Goal: Information Seeking & Learning: Check status

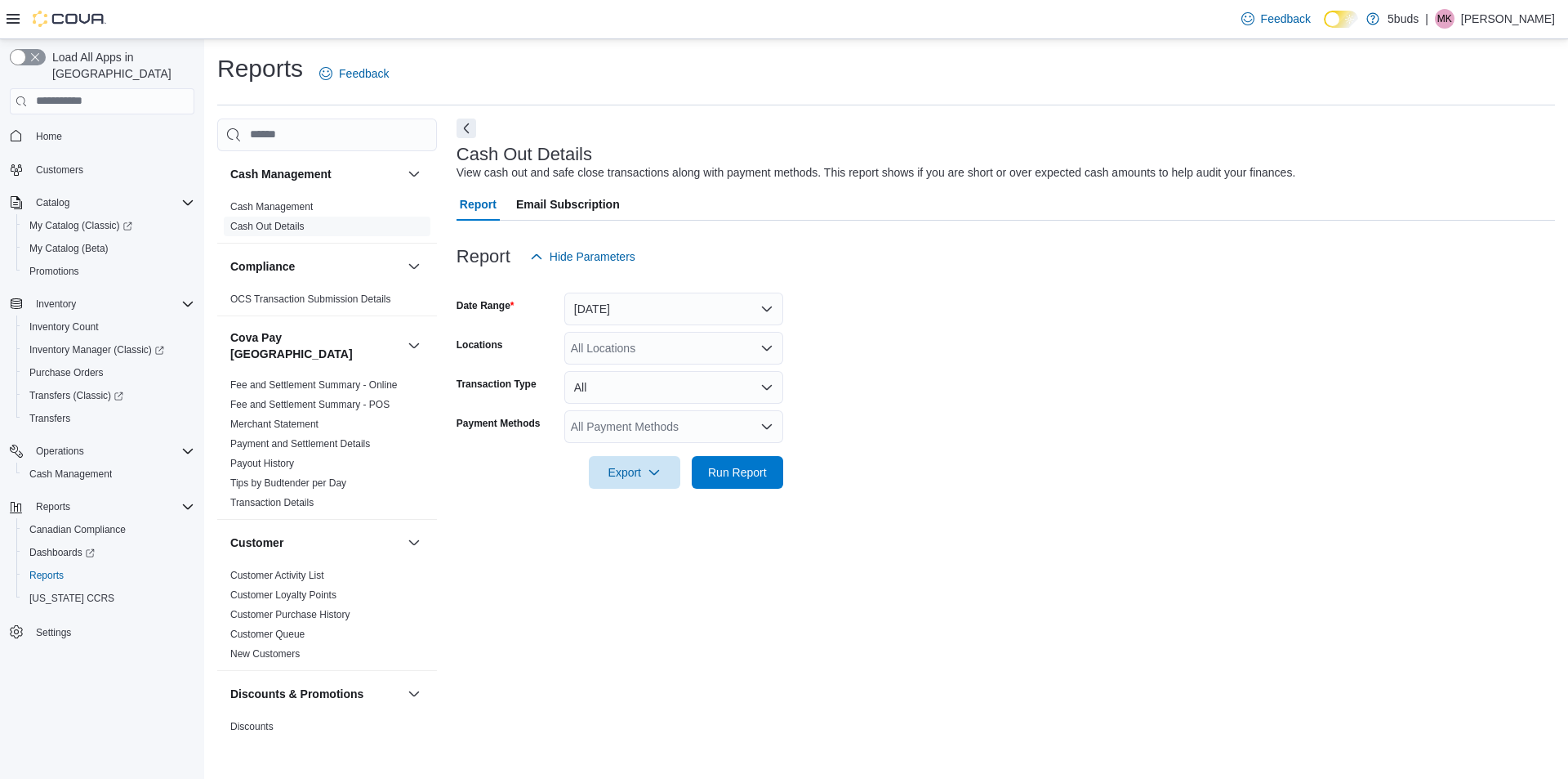
click at [623, 357] on div "All Locations" at bounding box center [674, 348] width 219 height 33
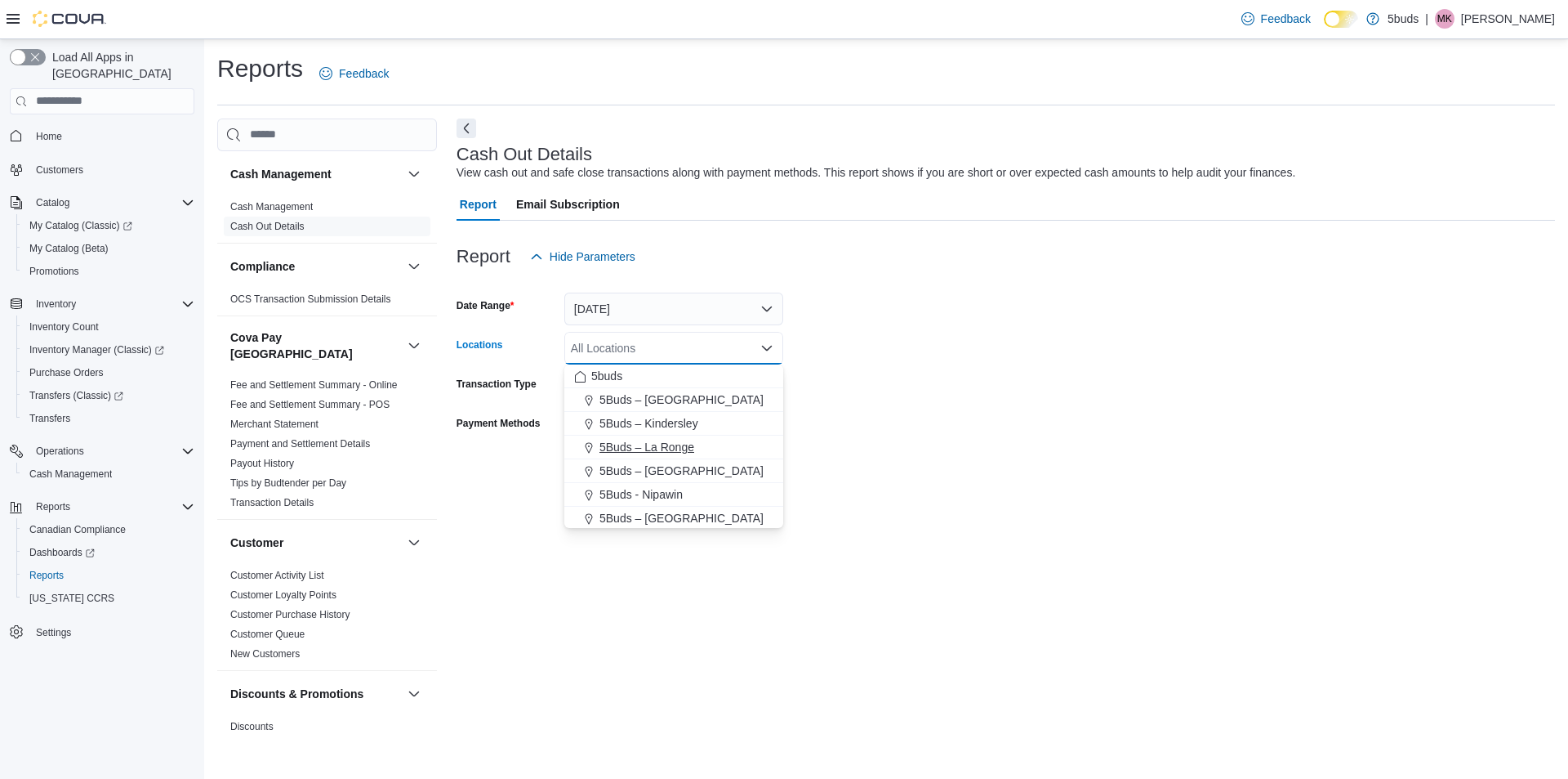
click at [622, 447] on span "5Buds – La Ronge" at bounding box center [647, 447] width 95 height 17
drag, startPoint x: 904, startPoint y: 460, endPoint x: 783, endPoint y: 373, distance: 149.0
click at [904, 460] on form "Date Range Today Locations 5Buds – La Ronge Combo box. Selected. 5Buds – La Ron…" at bounding box center [1006, 380] width 1099 height 216
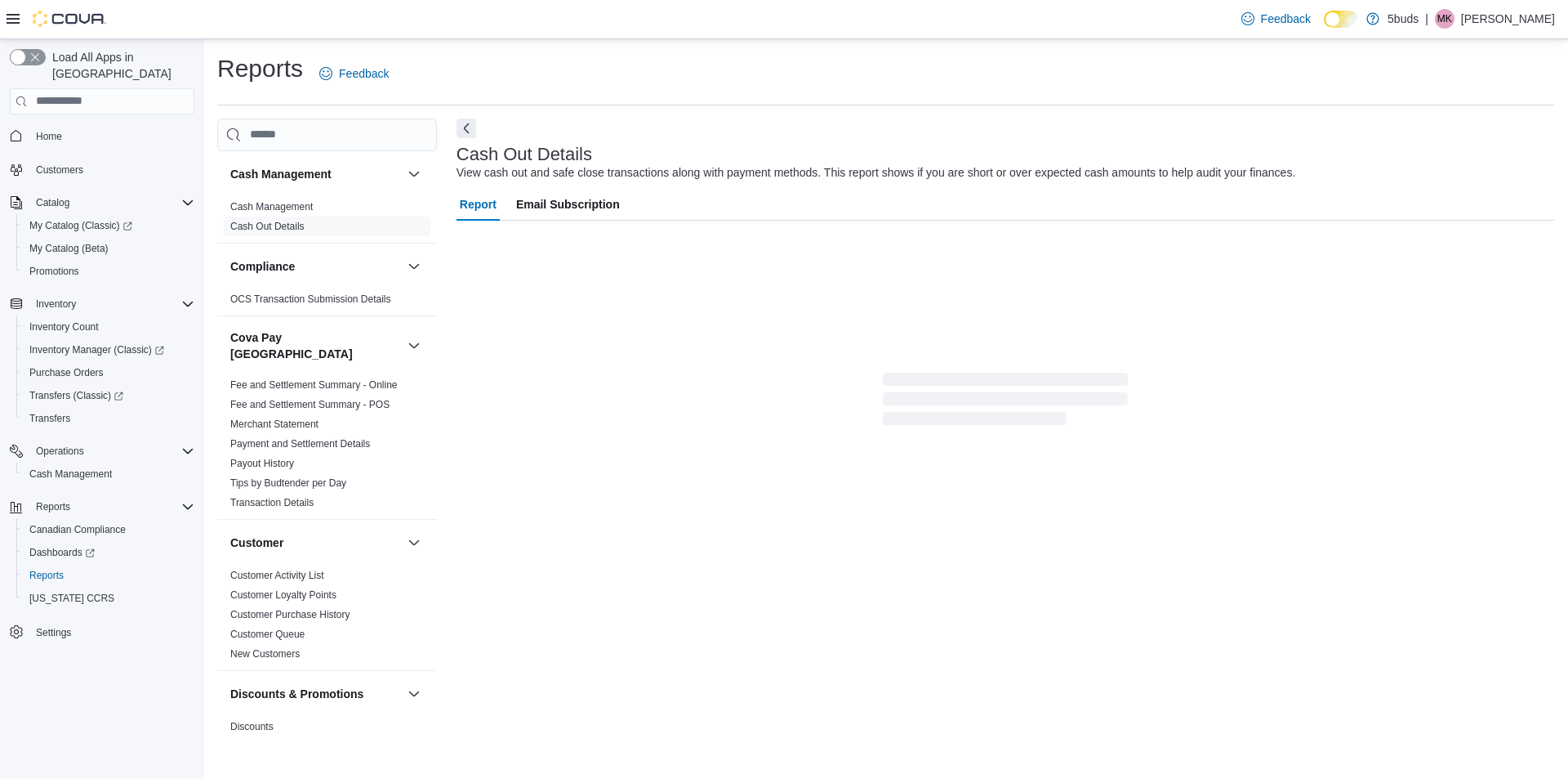
click at [437, 234] on div "Cash Management Cash Management Cash Out Details Compliance OCS Transaction Sub…" at bounding box center [886, 427] width 1338 height 617
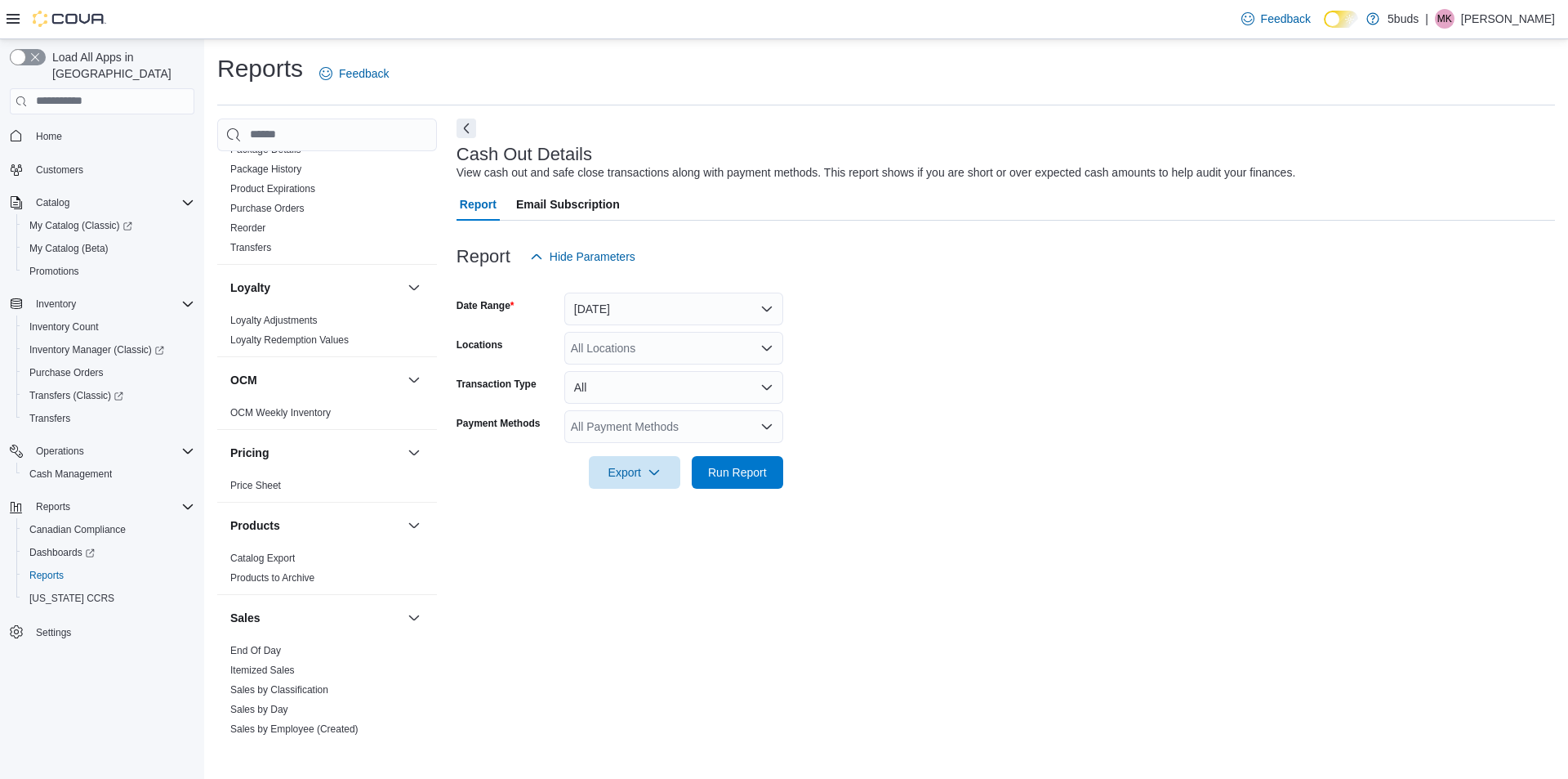
scroll to position [1182, 0]
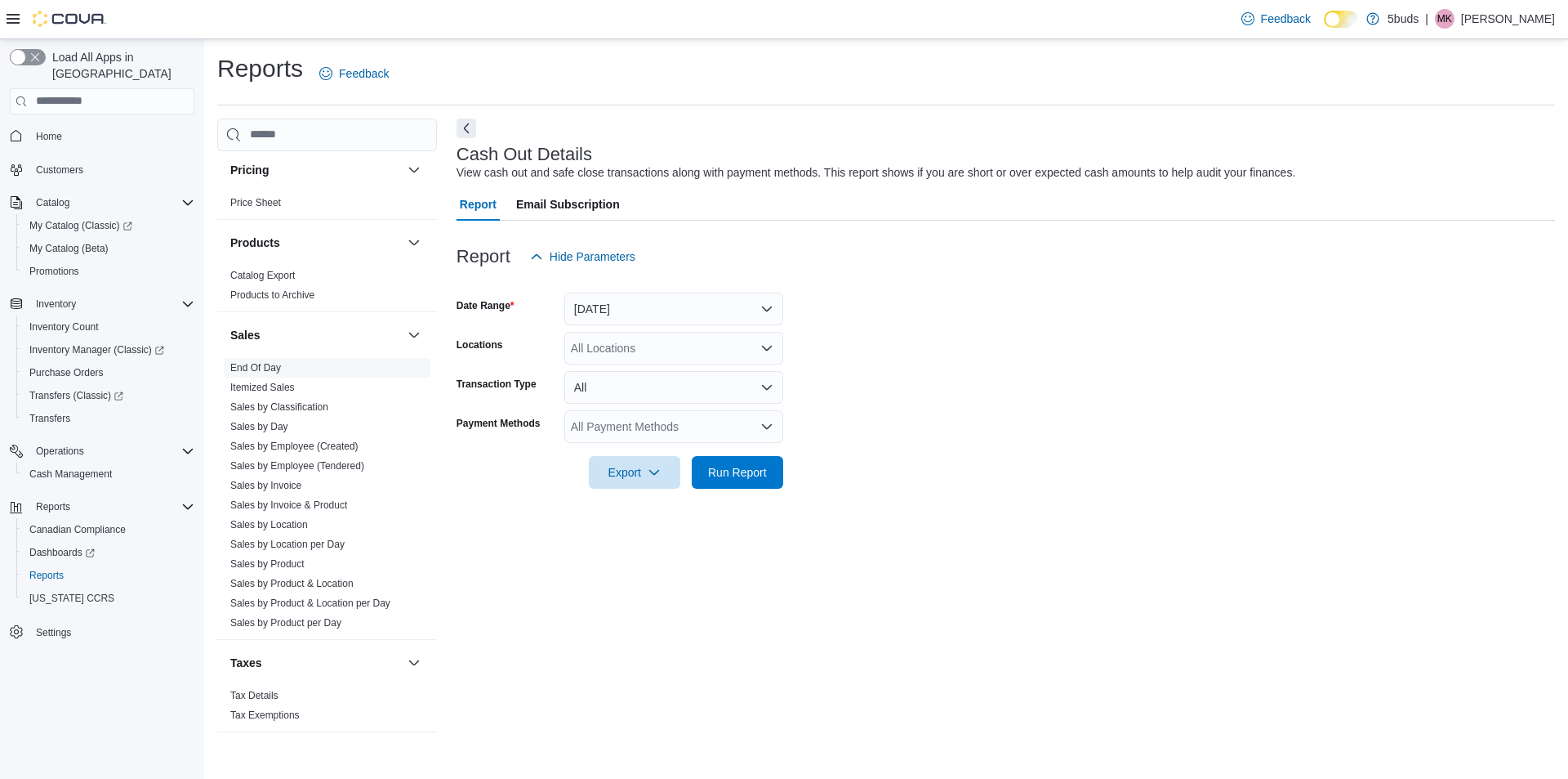
click at [242, 362] on link "End Of Day" at bounding box center [255, 368] width 51 height 12
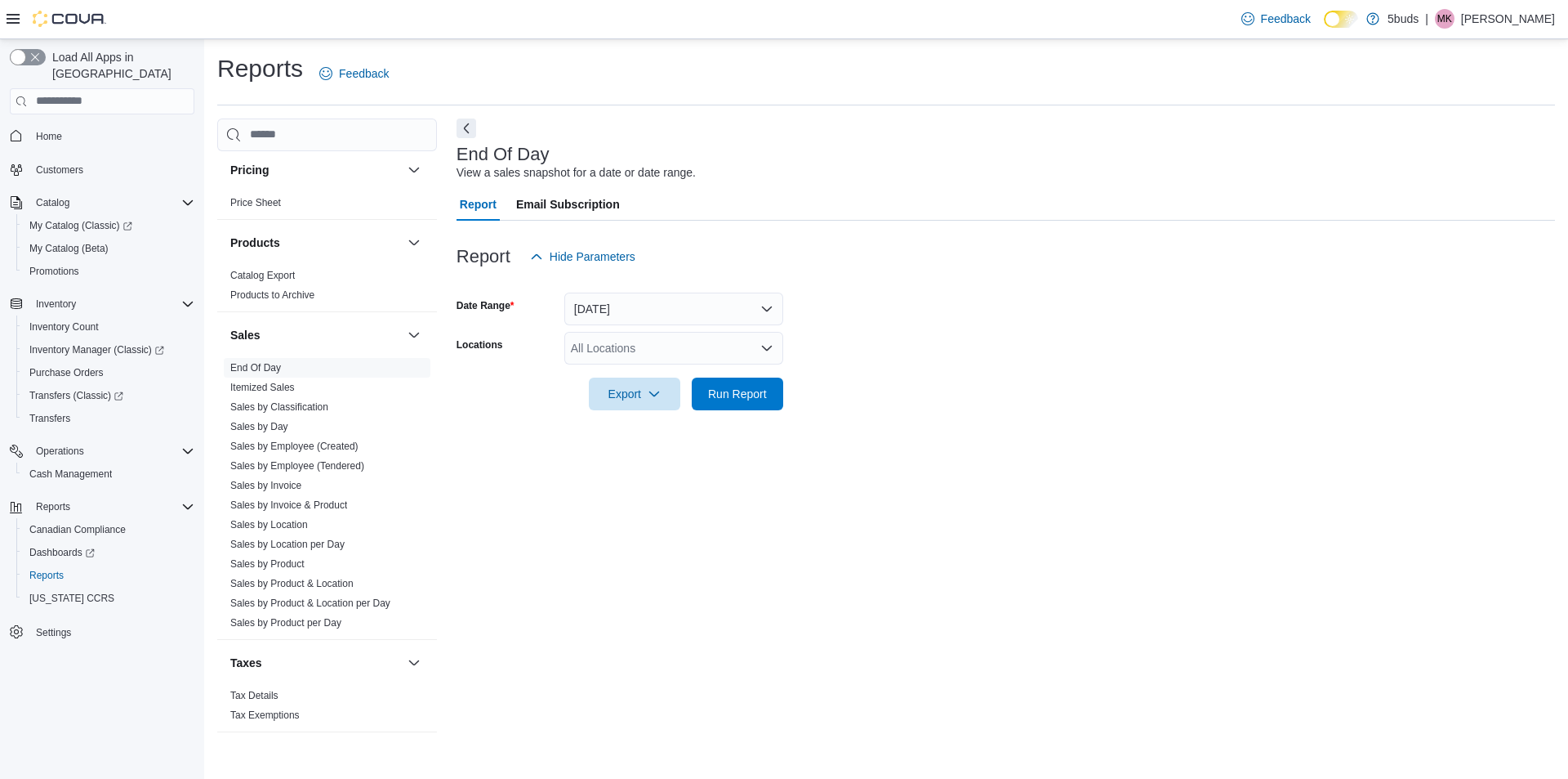
drag, startPoint x: 690, startPoint y: 335, endPoint x: 701, endPoint y: 356, distance: 23.7
click at [692, 335] on div "All Locations" at bounding box center [674, 348] width 219 height 33
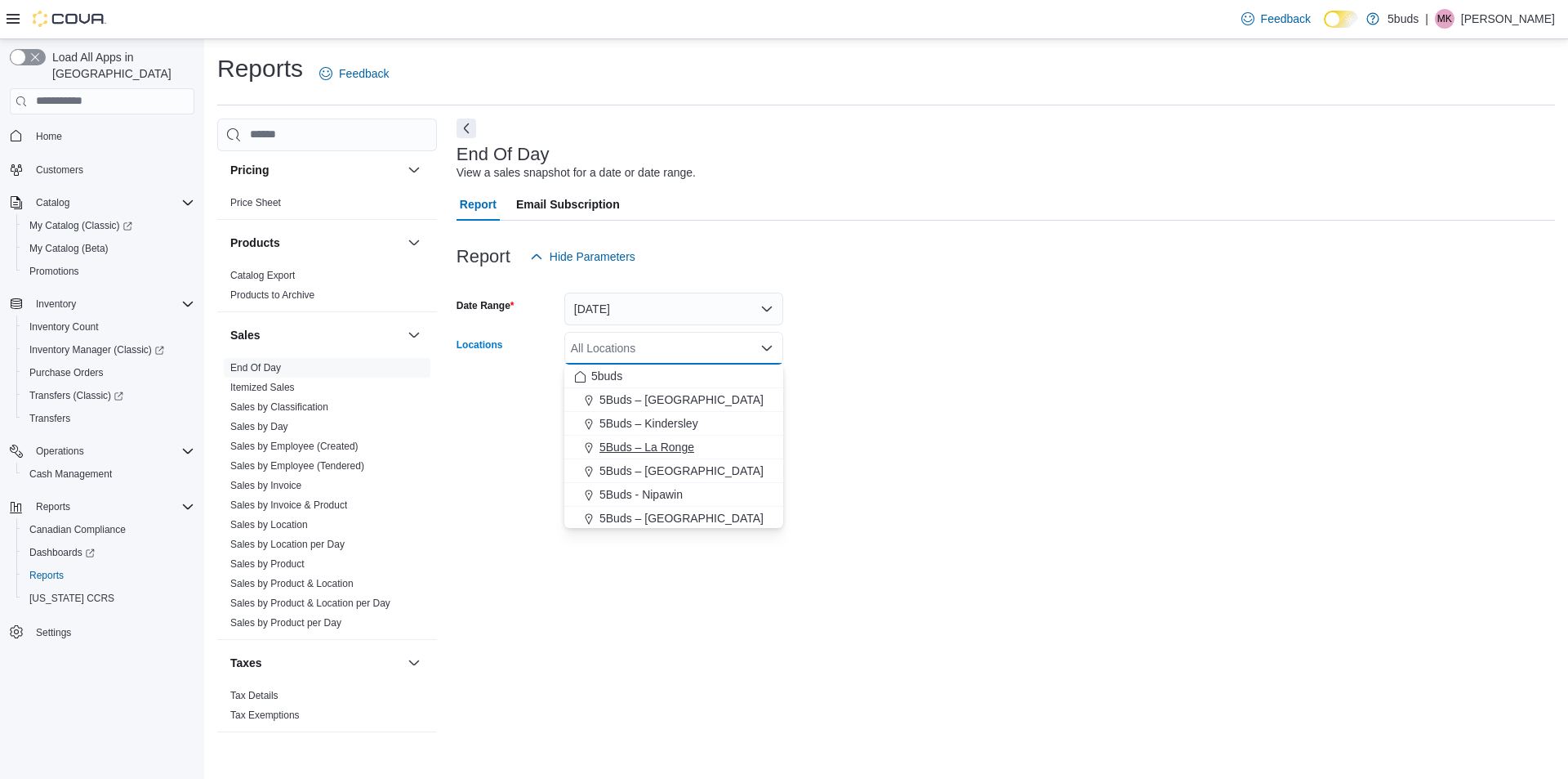
click at [684, 440] on span "5Buds – La Ronge" at bounding box center [647, 447] width 95 height 17
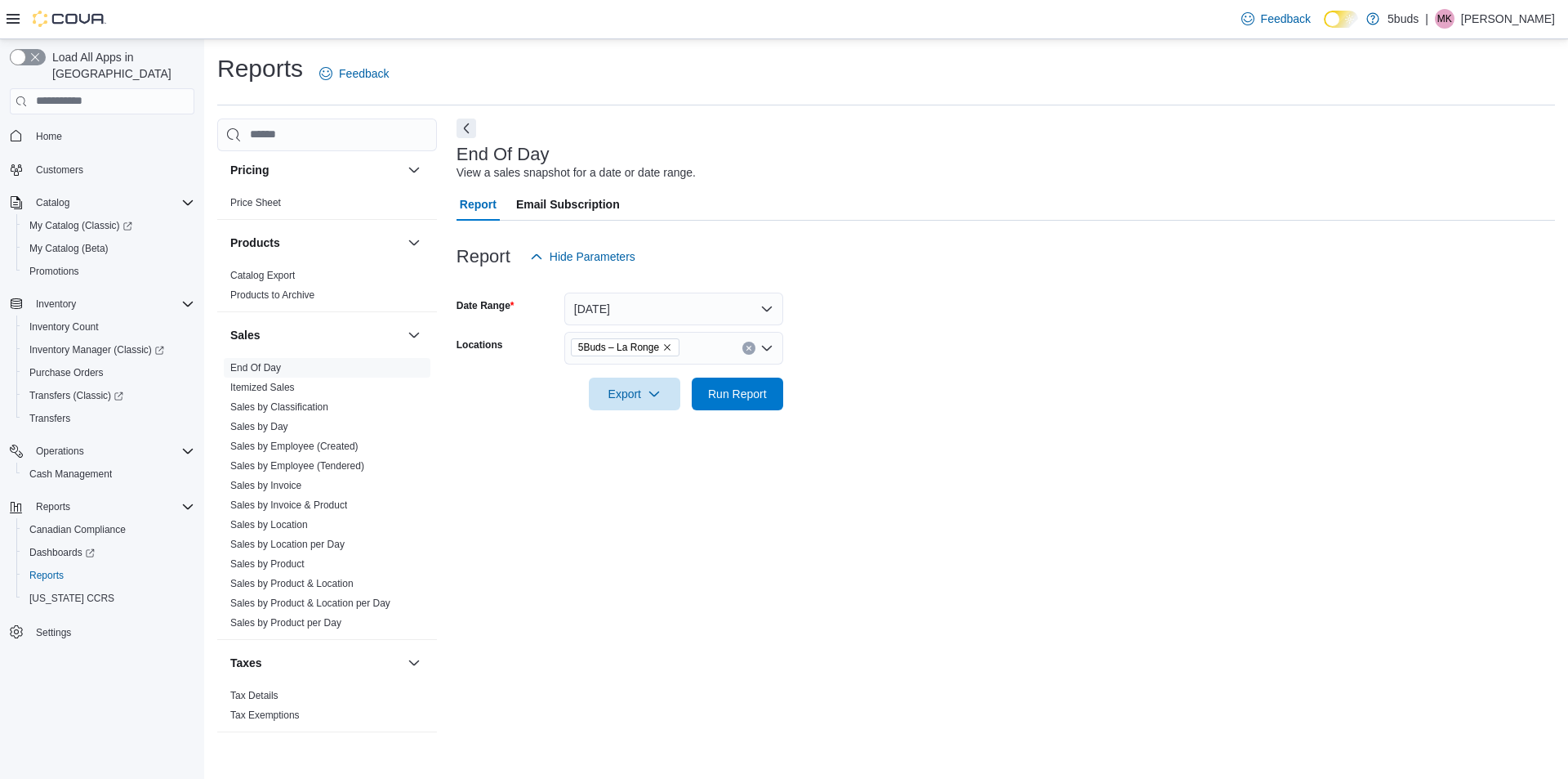
drag, startPoint x: 983, startPoint y: 425, endPoint x: 898, endPoint y: 400, distance: 88.6
click at [980, 425] on div at bounding box center [1006, 420] width 1099 height 20
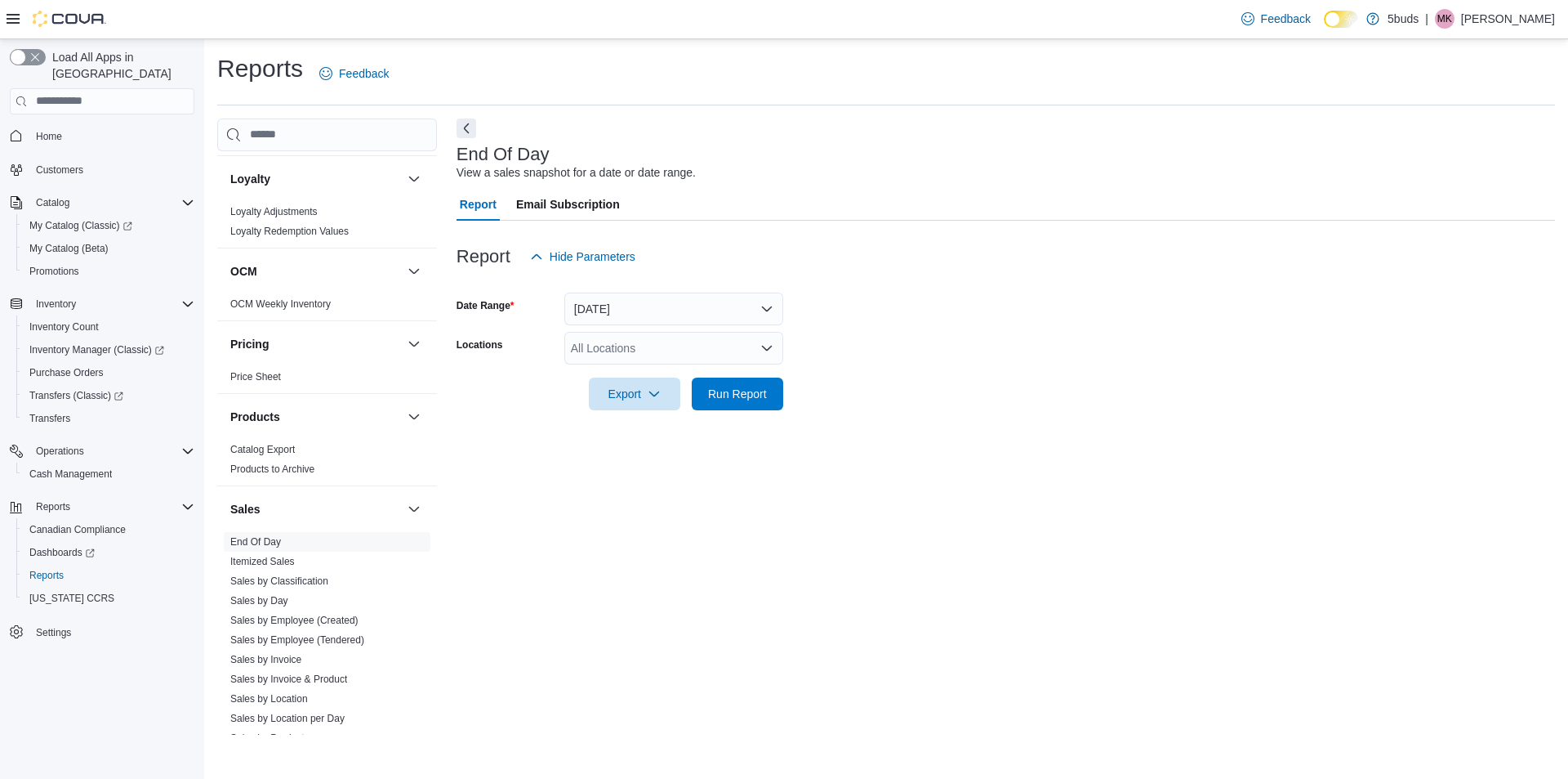
scroll to position [1182, 0]
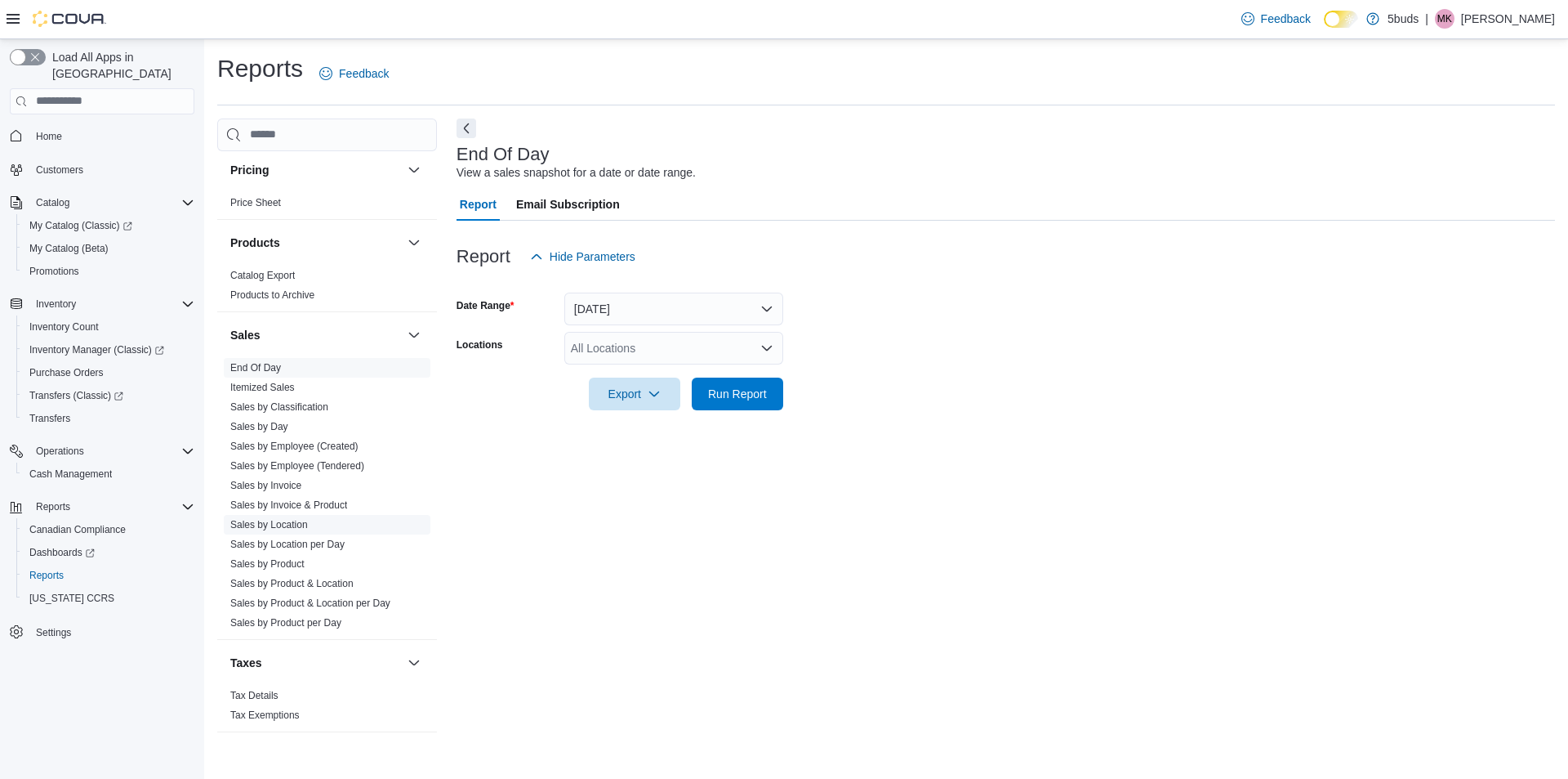
click at [275, 519] on link "Sales by Location" at bounding box center [268, 525] width 78 height 12
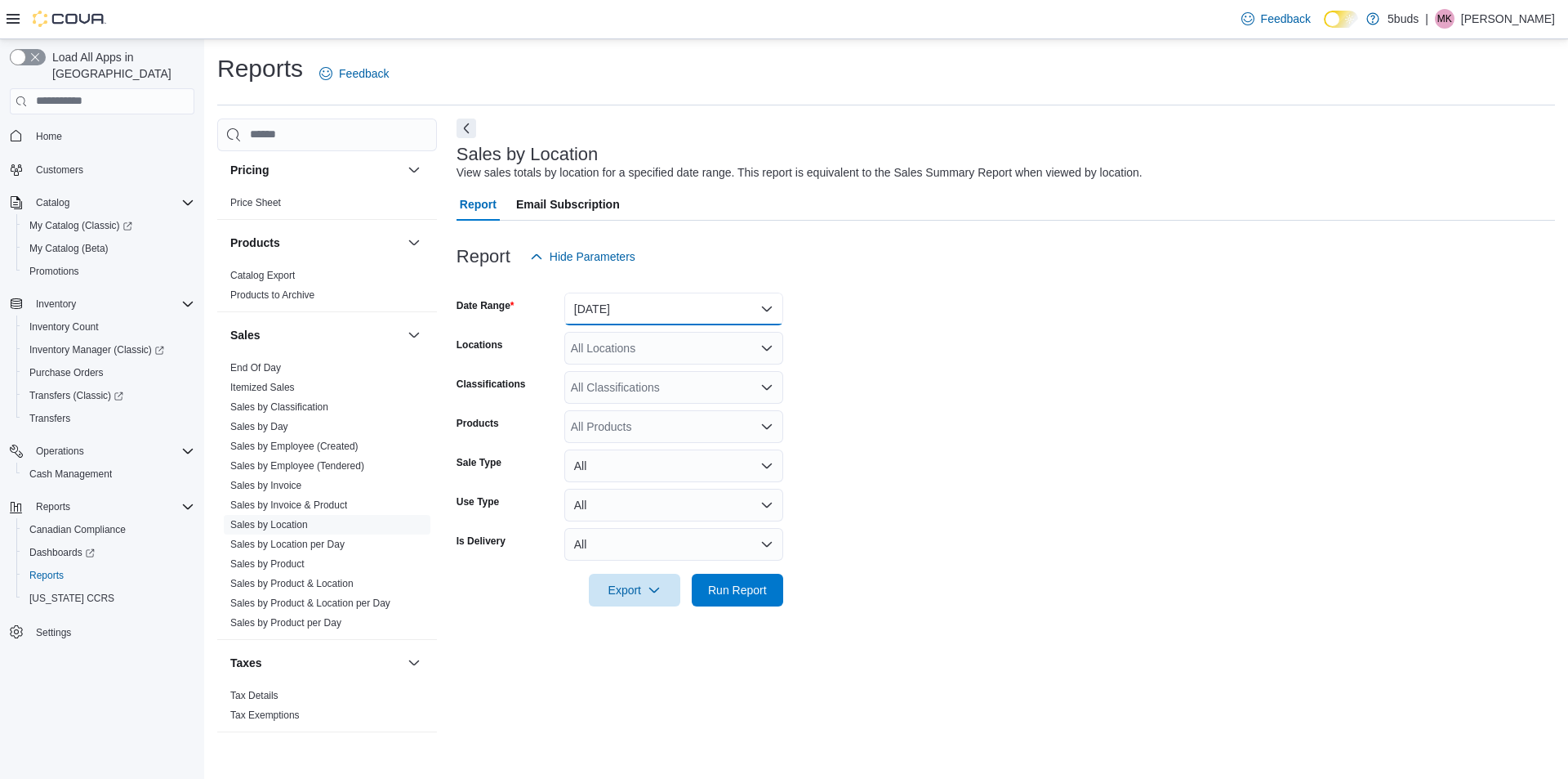
click at [665, 319] on button "[DATE]" at bounding box center [674, 309] width 219 height 33
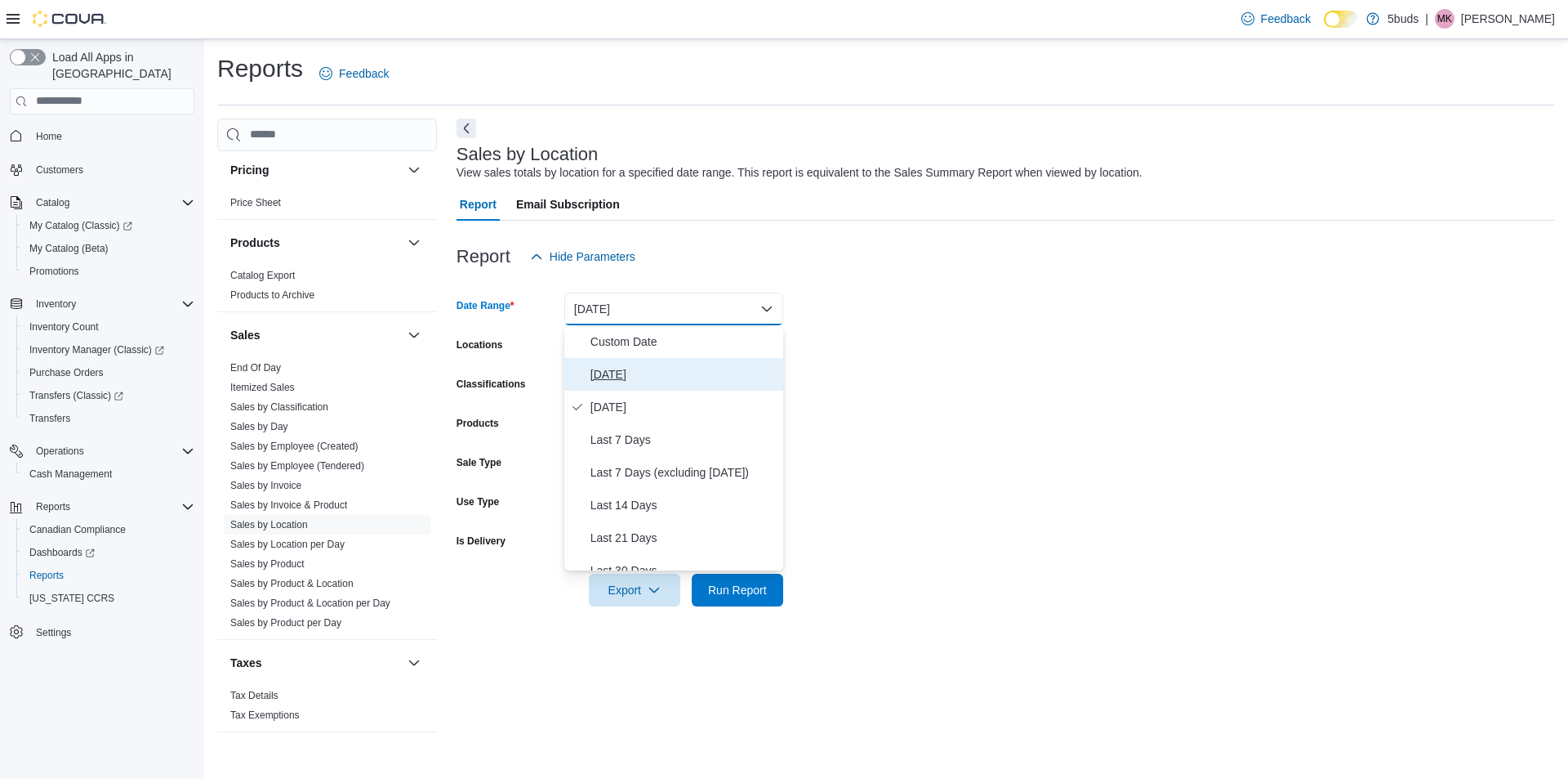
click at [654, 372] on span "[DATE]" at bounding box center [683, 374] width 186 height 20
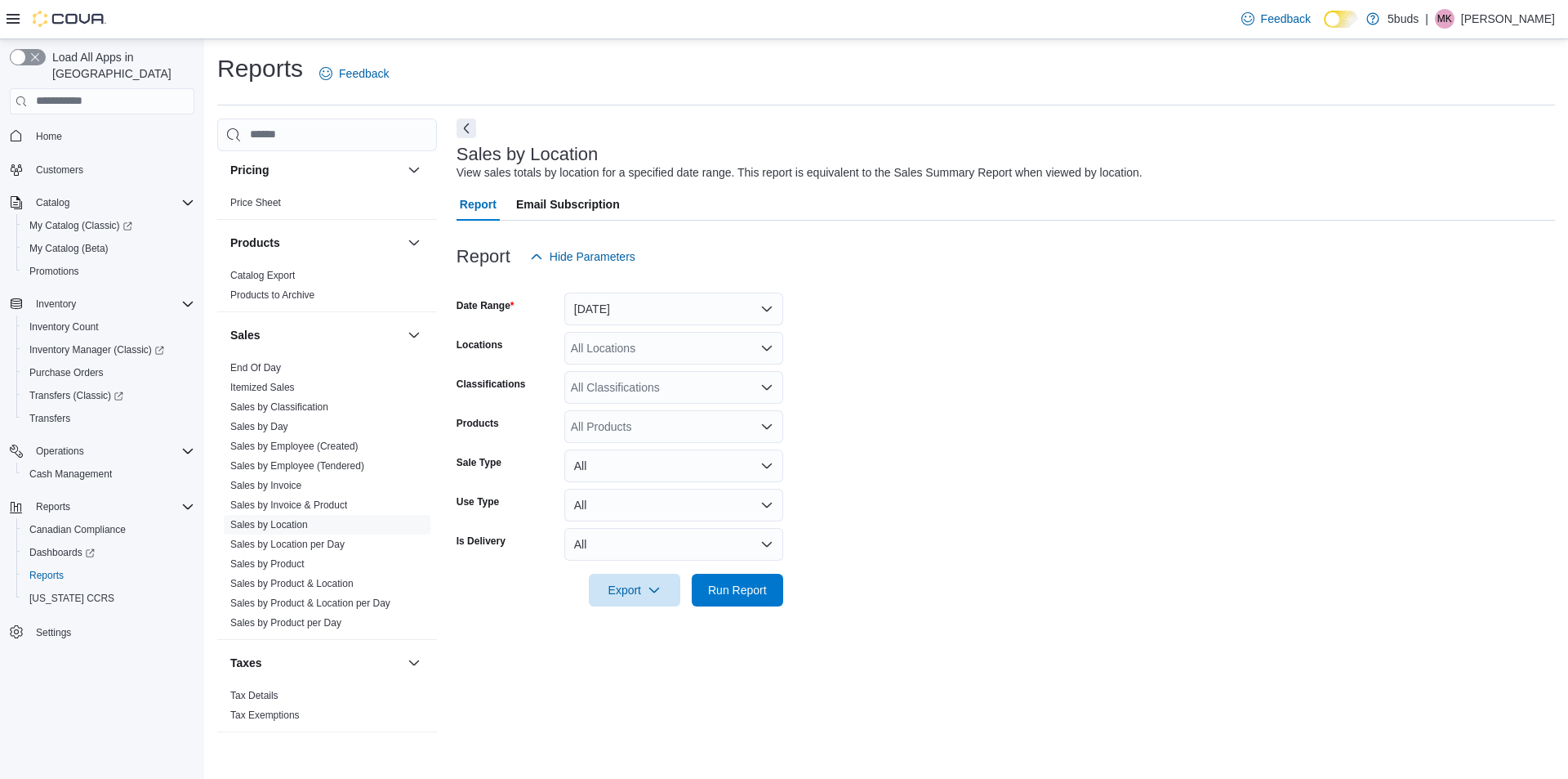
click at [902, 365] on form "Date Range [DATE] Locations All Locations Classifications All Classifications P…" at bounding box center [1006, 440] width 1099 height 334
click at [670, 348] on div "All Locations" at bounding box center [674, 348] width 219 height 33
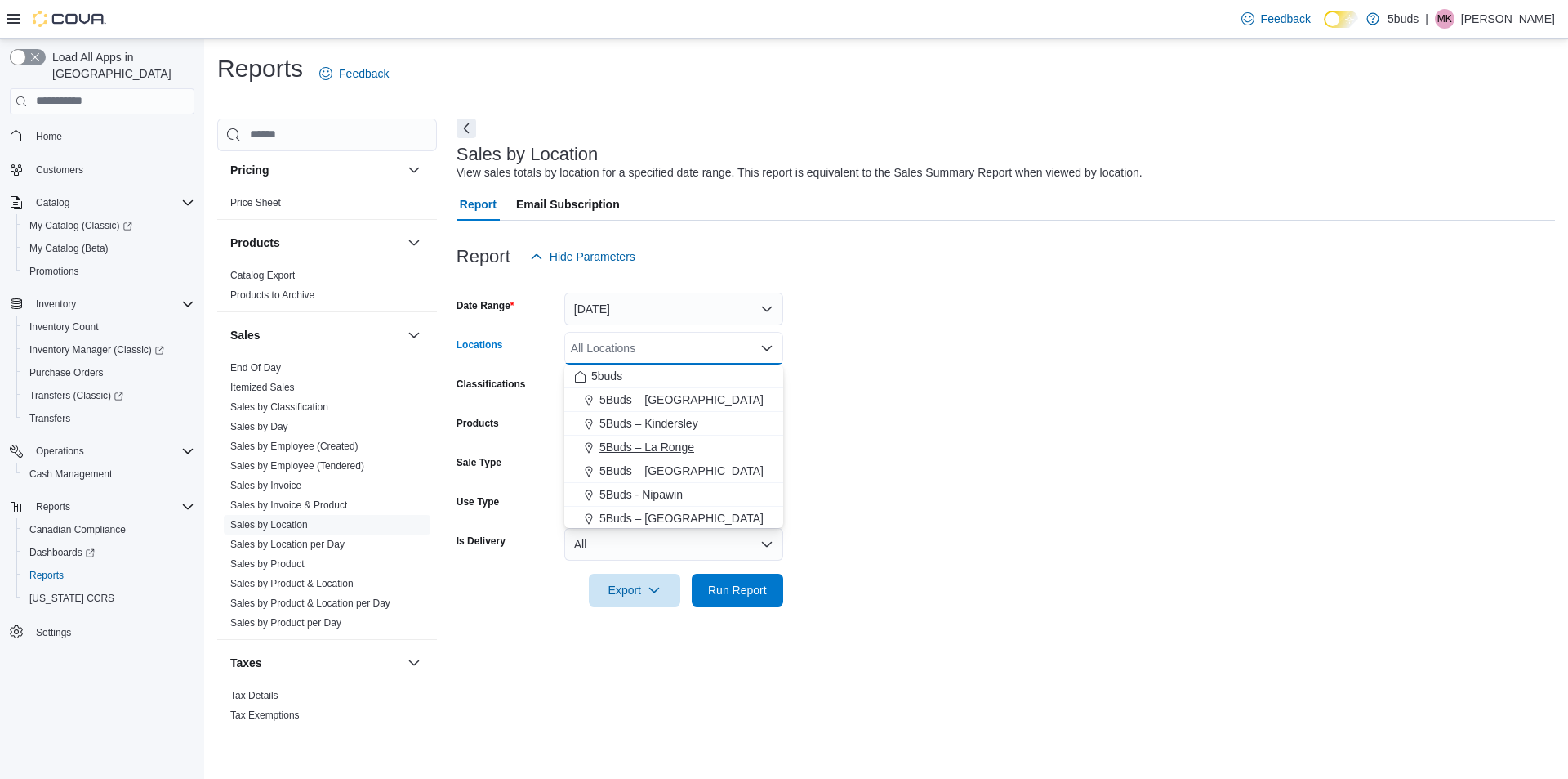
click at [662, 447] on span "5Buds – La Ronge" at bounding box center [647, 447] width 95 height 17
drag, startPoint x: 940, startPoint y: 447, endPoint x: 930, endPoint y: 448, distance: 10.0
click at [939, 448] on form "Date Range [DATE] Locations 5Buds – [GEOGRAPHIC_DATA] Combo box. Selected. 5Bud…" at bounding box center [1006, 440] width 1099 height 334
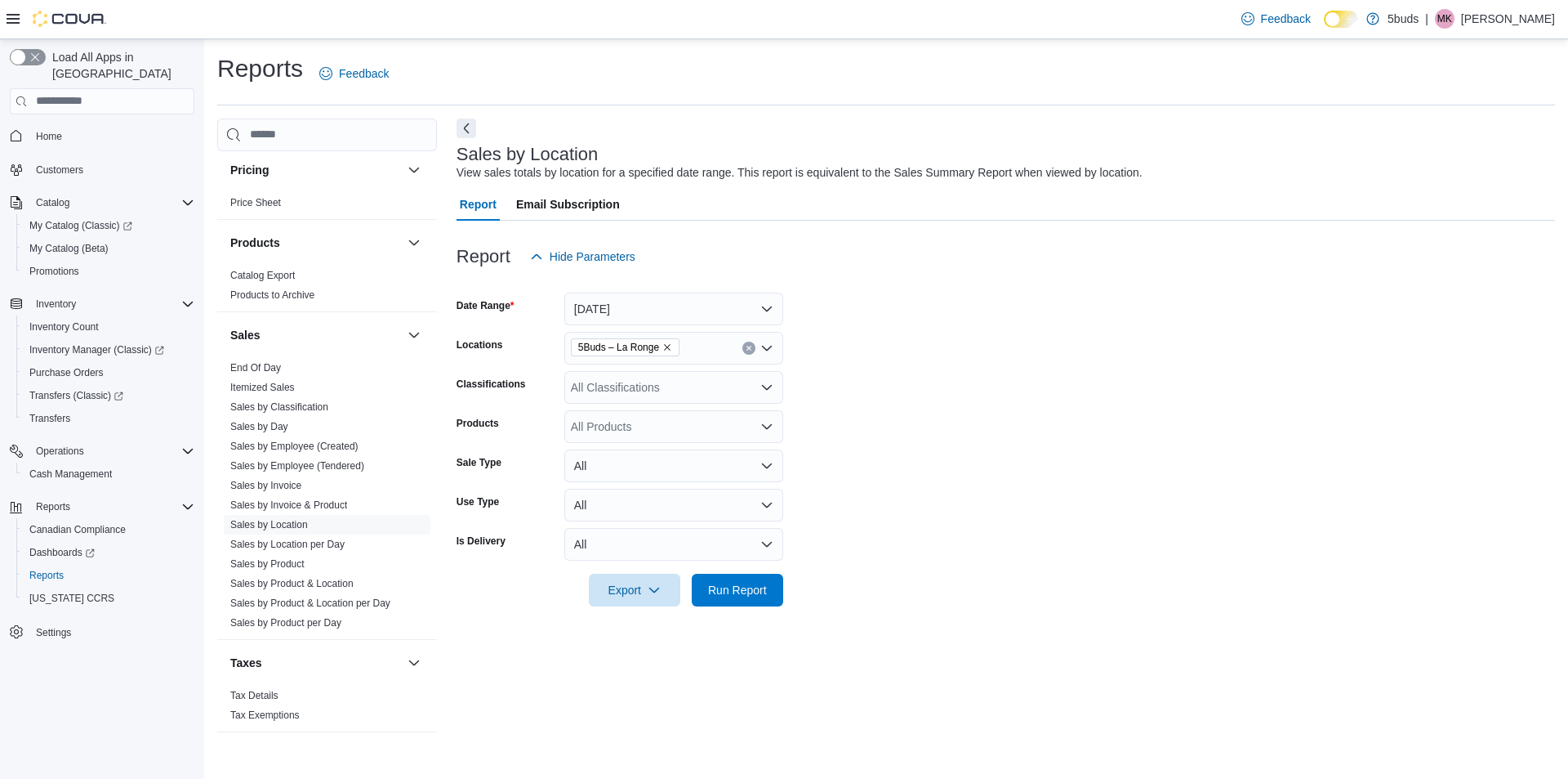
drag, startPoint x: 669, startPoint y: 394, endPoint x: 690, endPoint y: 398, distance: 21.4
click at [675, 390] on div "All Classifications" at bounding box center [674, 387] width 219 height 33
click at [884, 510] on form "Date Range [DATE] Locations 5Buds – La Ronge Classifications All Classification…" at bounding box center [1006, 440] width 1099 height 334
click at [659, 387] on div "All Classifications" at bounding box center [674, 387] width 219 height 33
drag, startPoint x: 651, startPoint y: 454, endPoint x: 724, endPoint y: 450, distance: 73.1
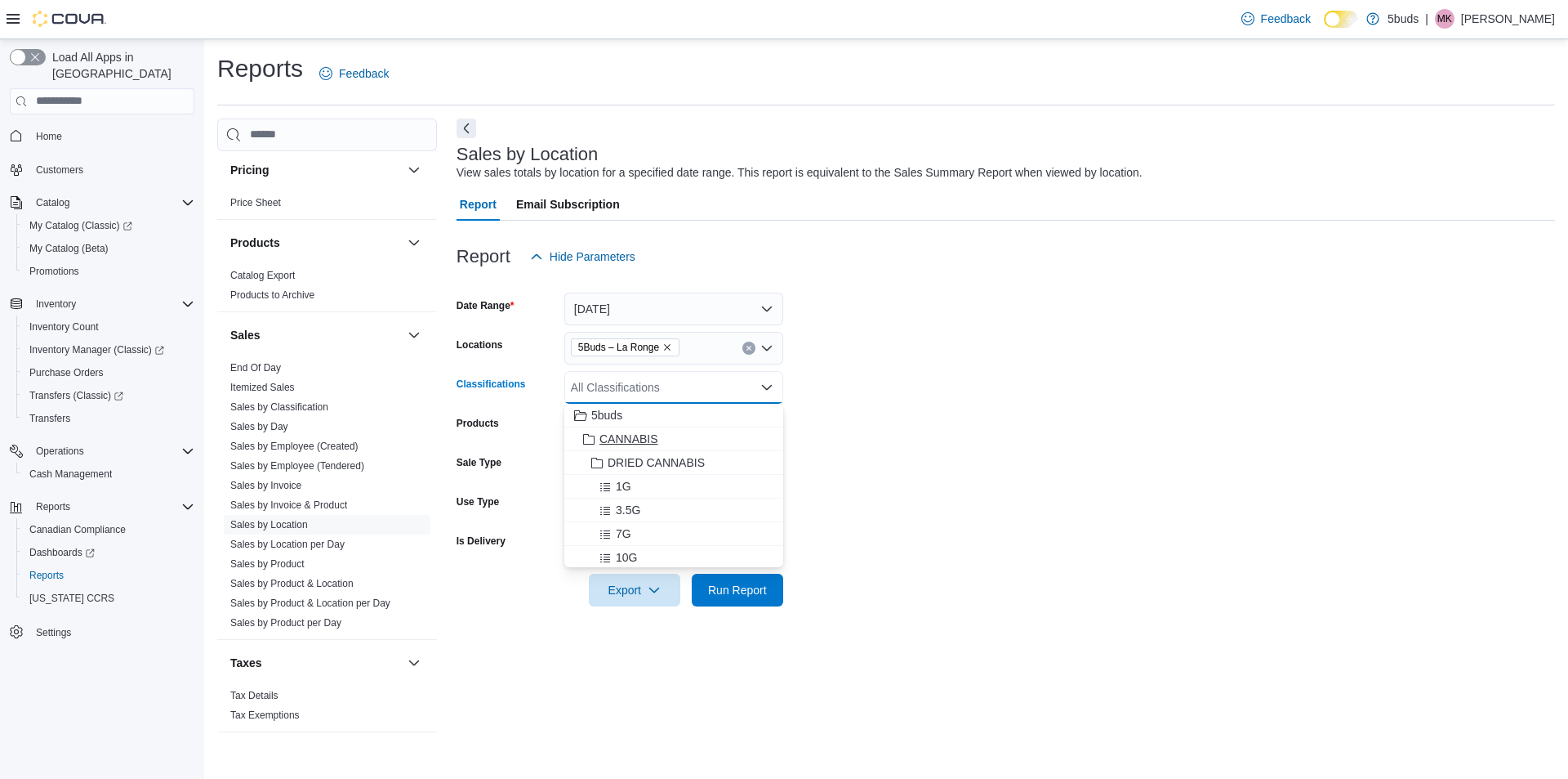
click at [652, 453] on button "DRIED CANNABIS" at bounding box center [674, 463] width 219 height 23
click at [893, 467] on form "Date Range [DATE] Locations 5Buds – La Ronge Classifications DRIED CANNABIS Com…" at bounding box center [1006, 440] width 1099 height 334
click at [748, 387] on icon "Clear input" at bounding box center [749, 388] width 7 height 7
click at [700, 298] on button "[DATE]" at bounding box center [674, 309] width 219 height 33
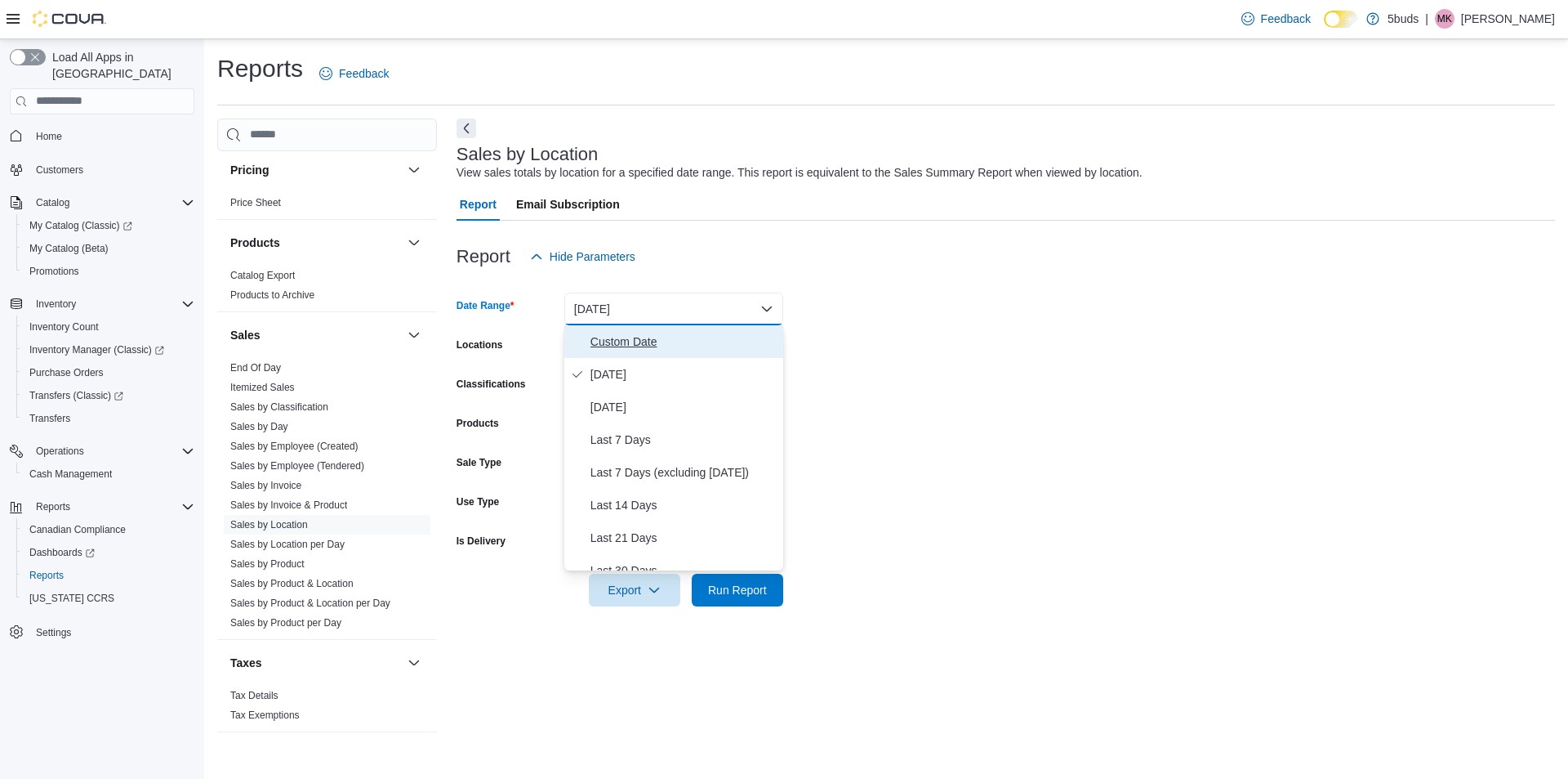
click at [638, 336] on span "Custom Date" at bounding box center [683, 342] width 186 height 20
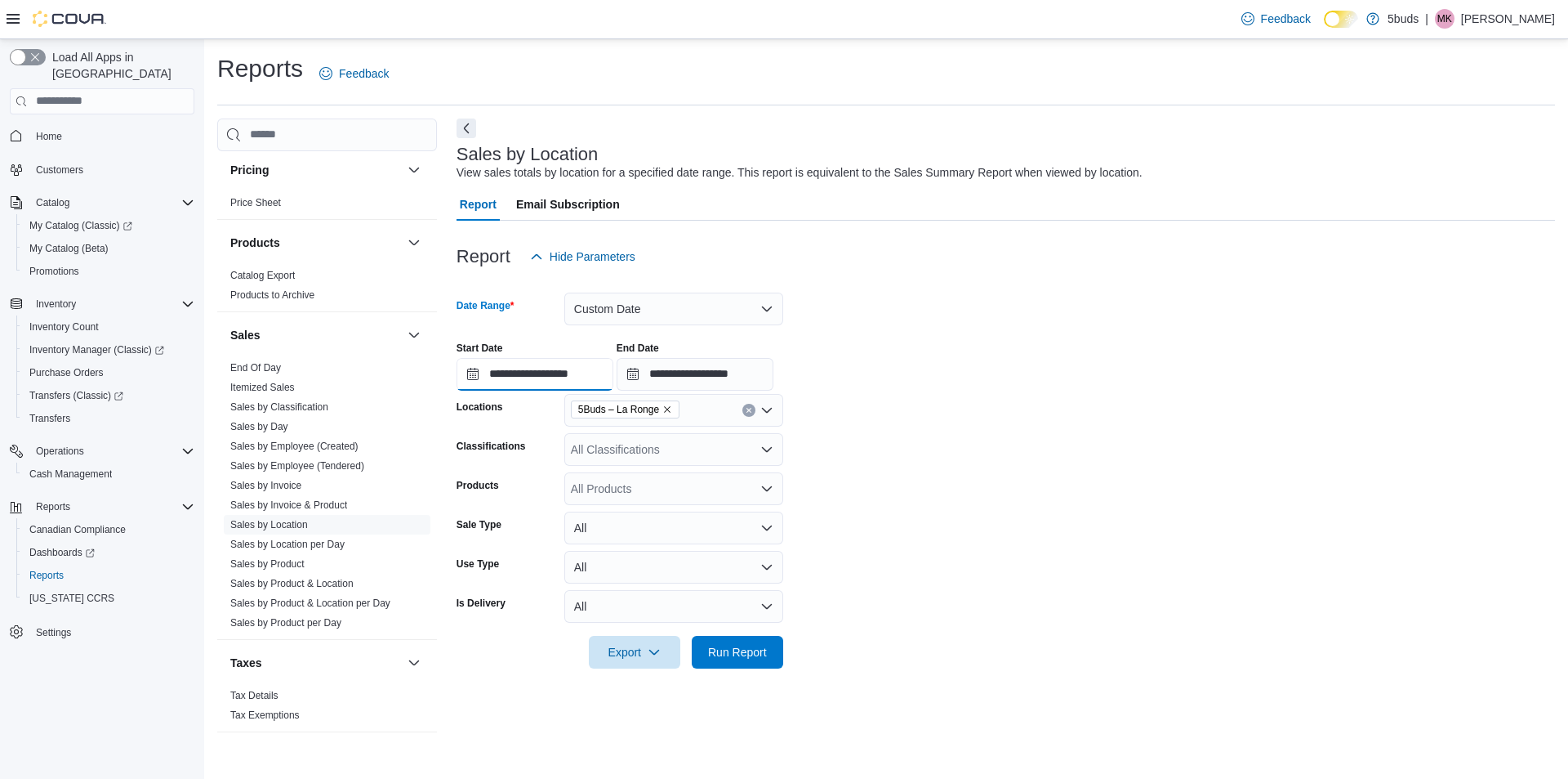
click at [588, 376] on input "**********" at bounding box center [535, 374] width 157 height 33
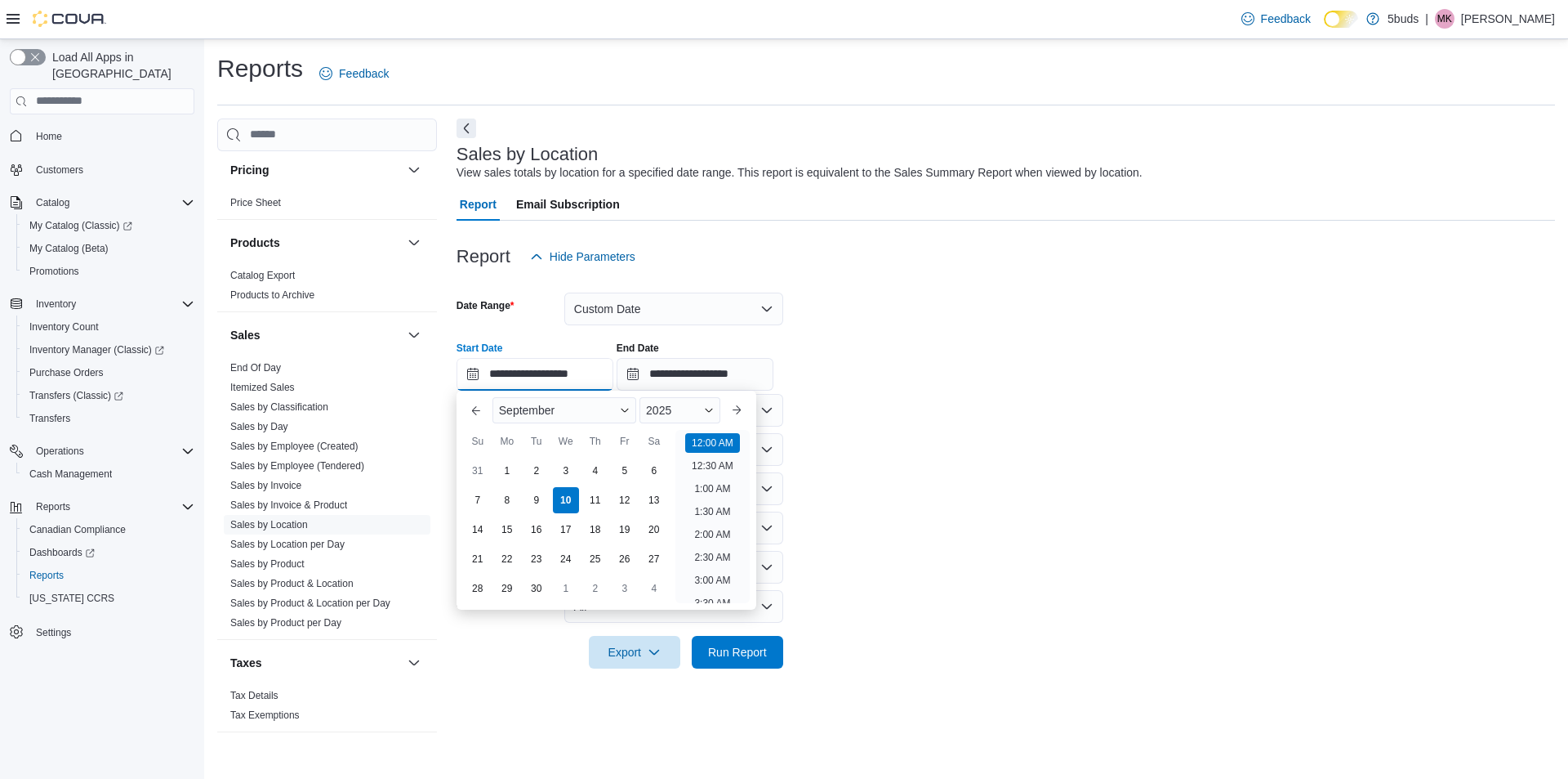
scroll to position [51, 0]
click at [512, 476] on div "1" at bounding box center [507, 470] width 28 height 28
type input "**********"
click at [1059, 429] on form "**********" at bounding box center [1006, 470] width 1099 height 395
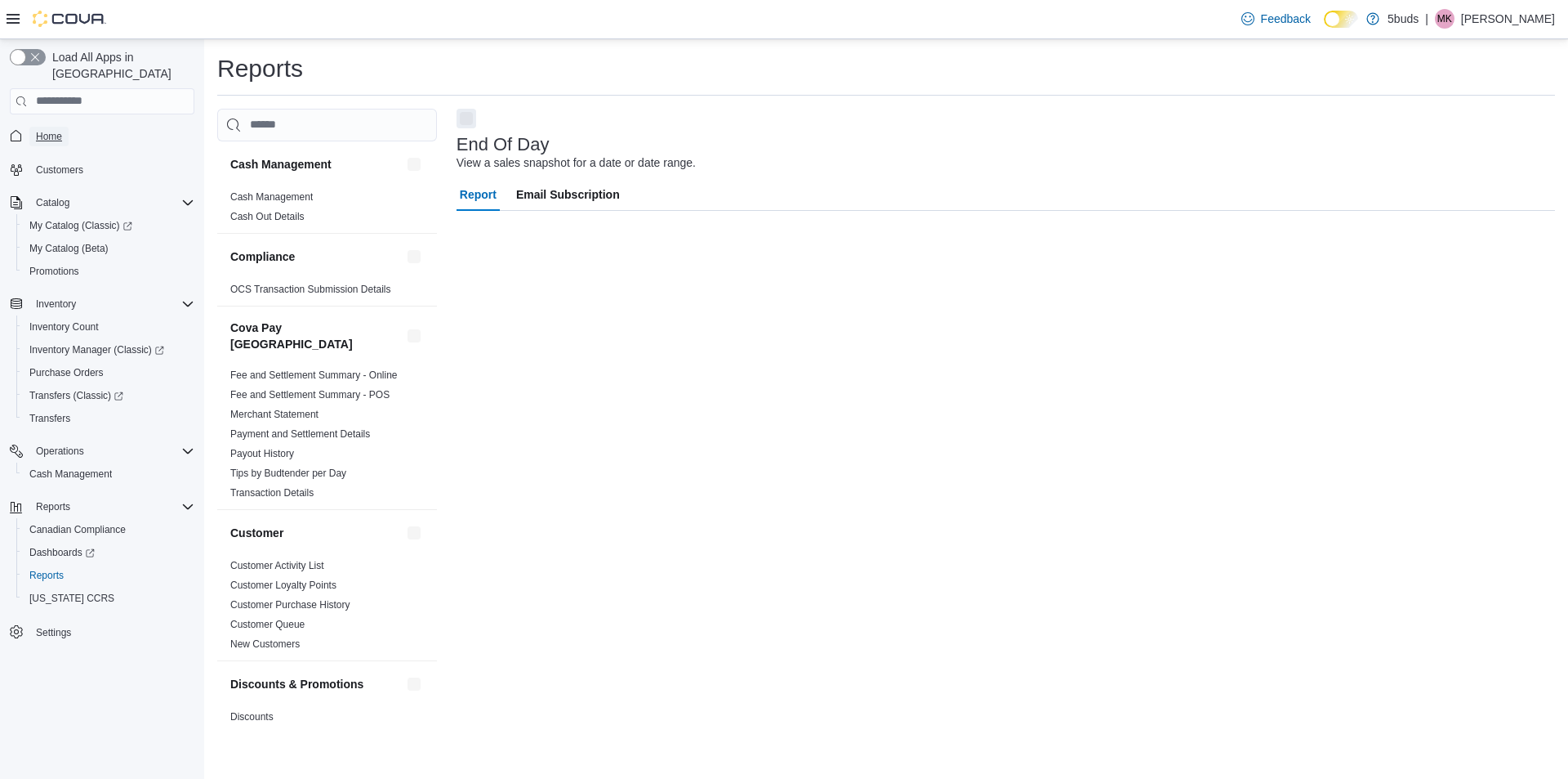
click at [61, 130] on span "Home" at bounding box center [48, 137] width 26 height 13
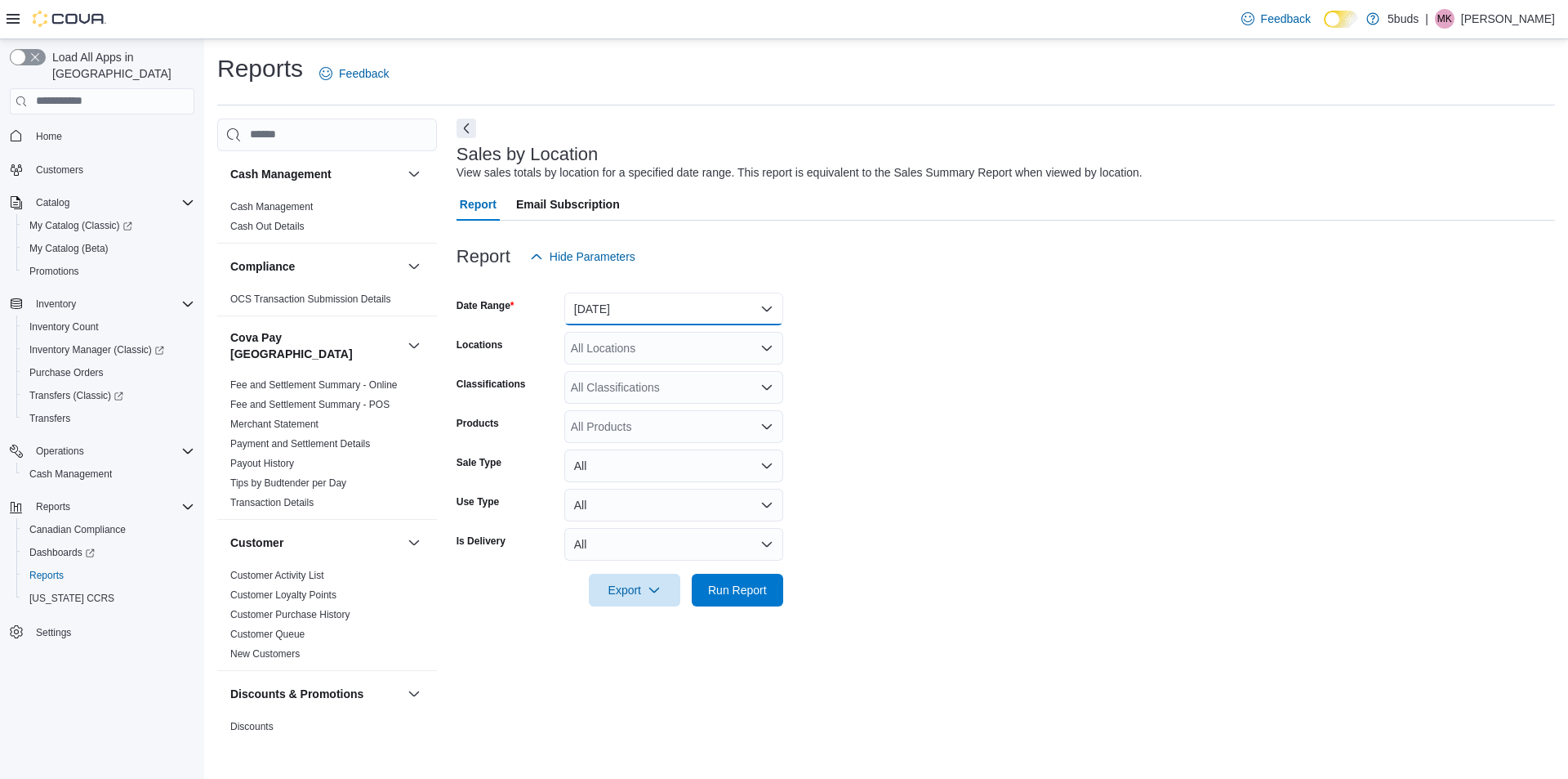
click at [680, 309] on button "[DATE]" at bounding box center [674, 309] width 219 height 33
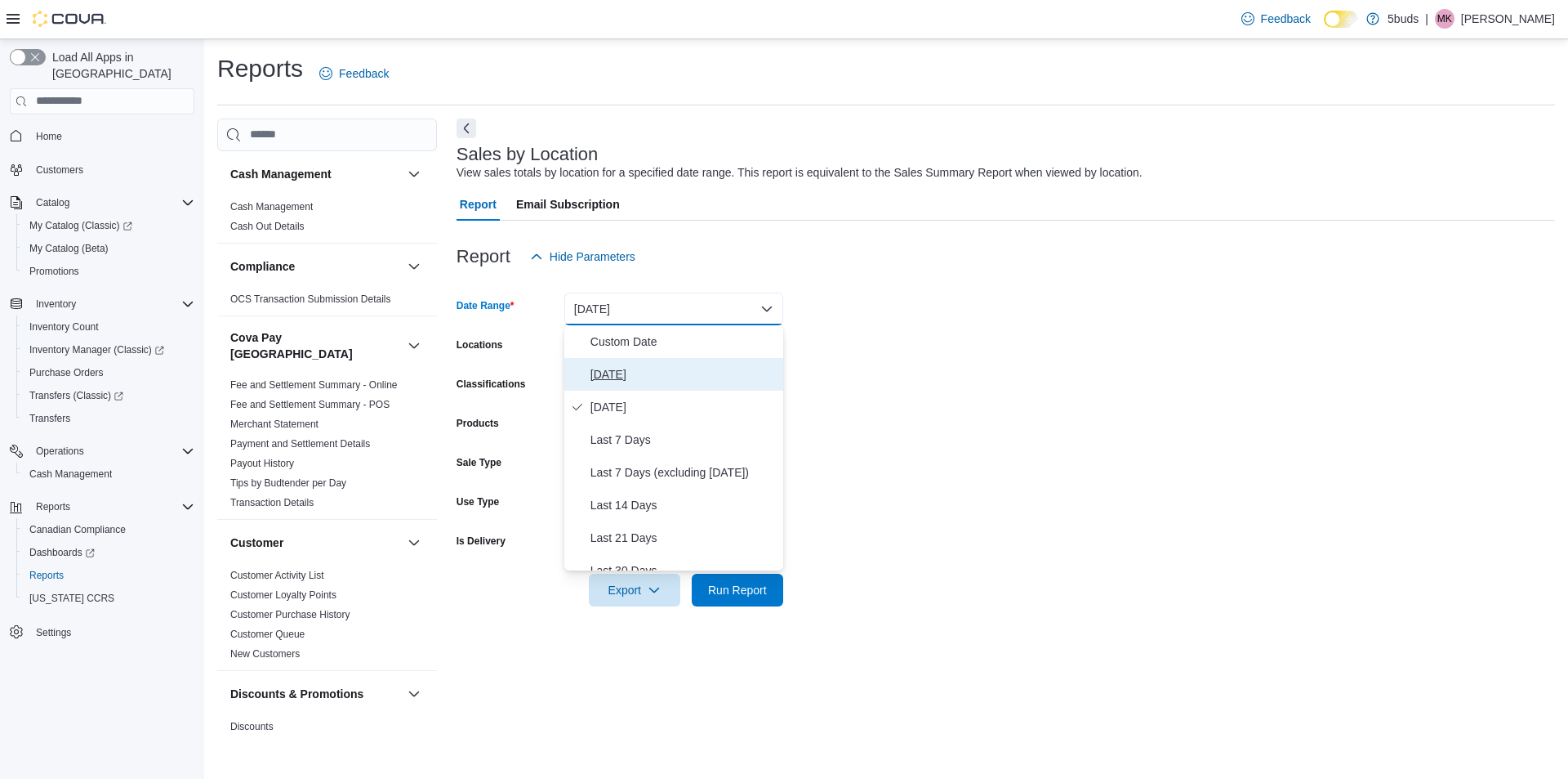
click at [651, 378] on span "[DATE]" at bounding box center [683, 374] width 186 height 20
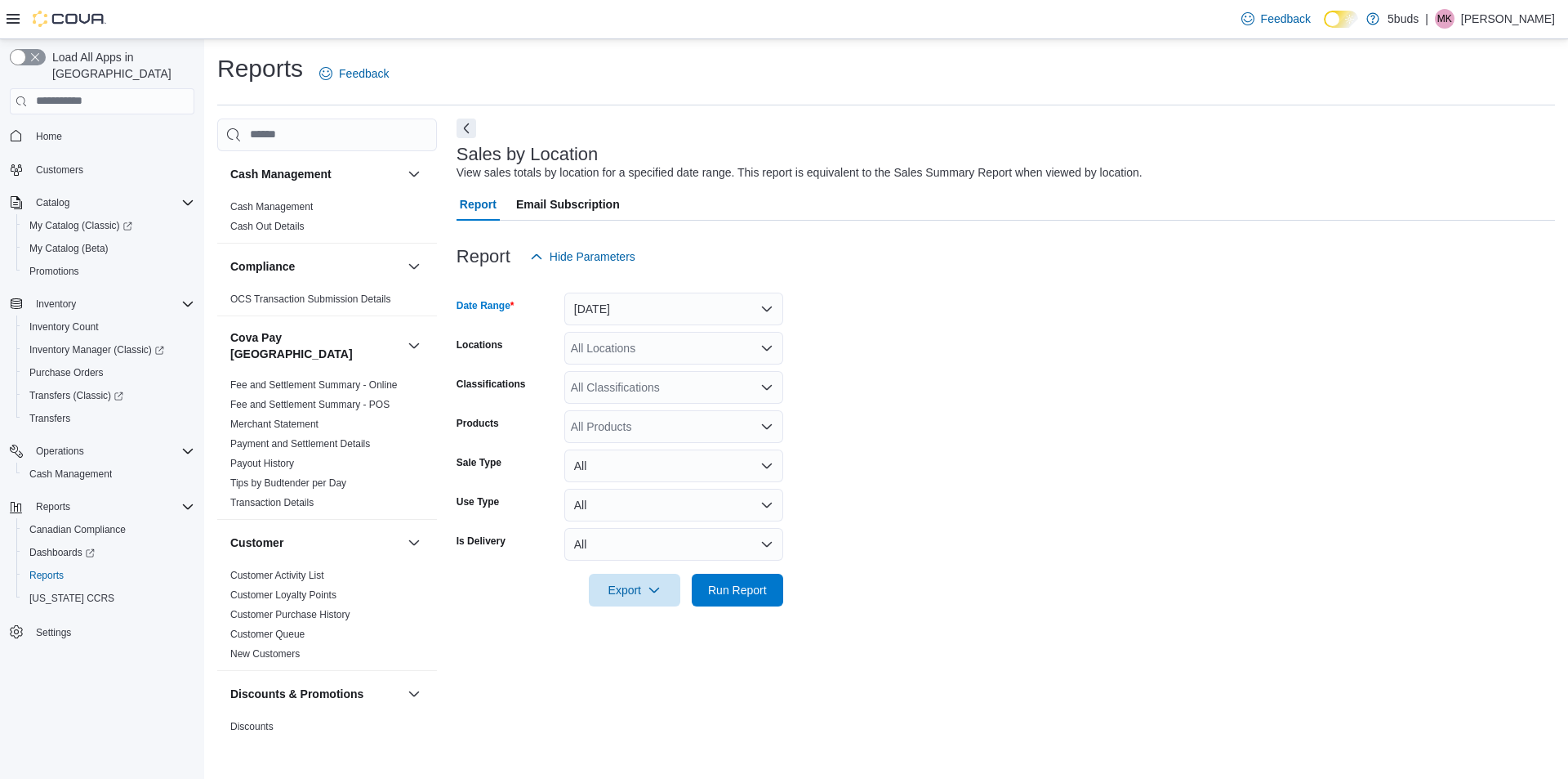
click at [639, 351] on div "All Locations" at bounding box center [674, 348] width 219 height 33
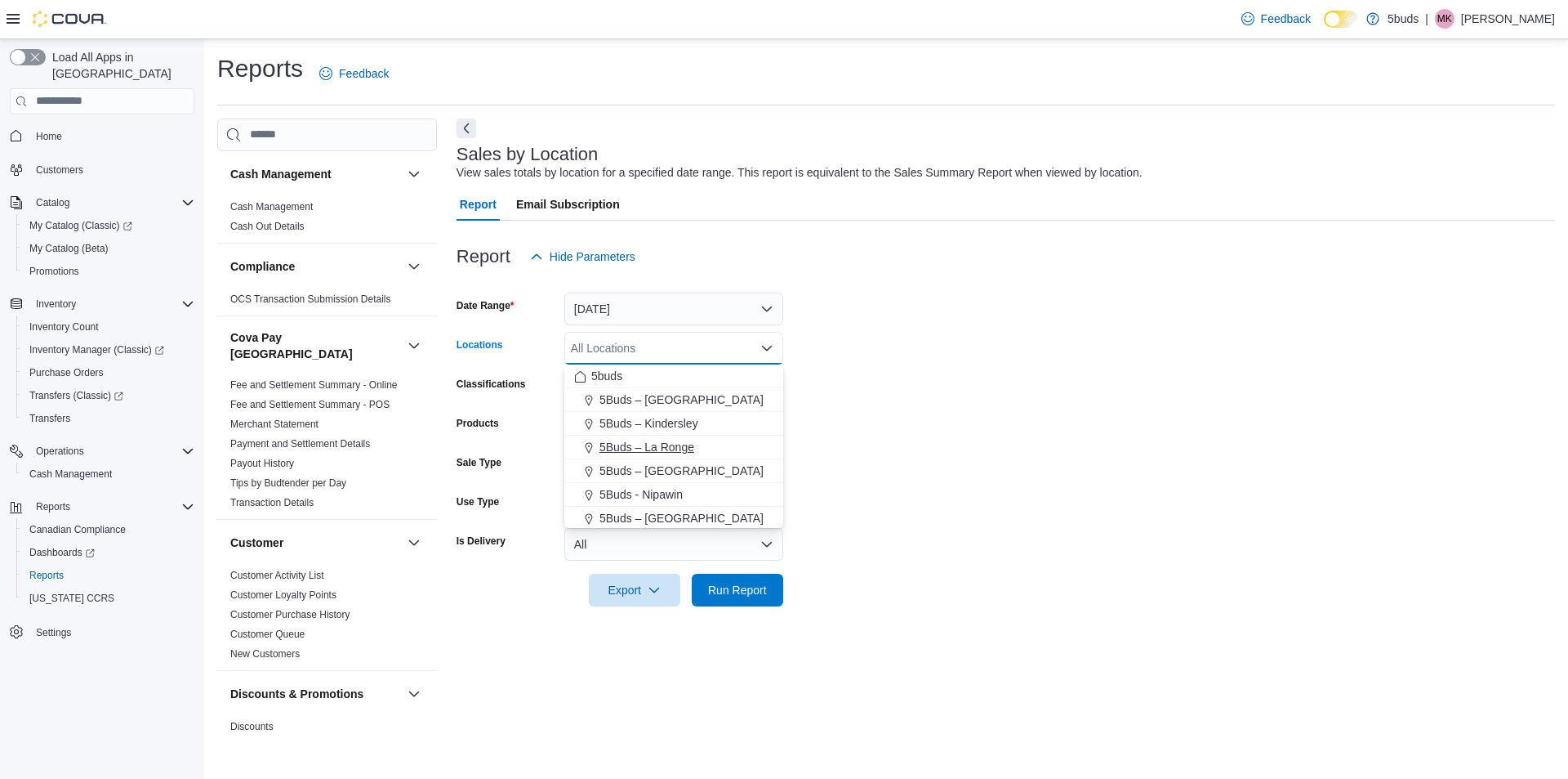
click at [650, 443] on span "5Buds – La Ronge" at bounding box center [647, 447] width 95 height 17
click at [912, 450] on form "Date Range [DATE] Locations 5Buds – [GEOGRAPHIC_DATA] Combo box. Selected. 5Bud…" at bounding box center [1006, 440] width 1099 height 334
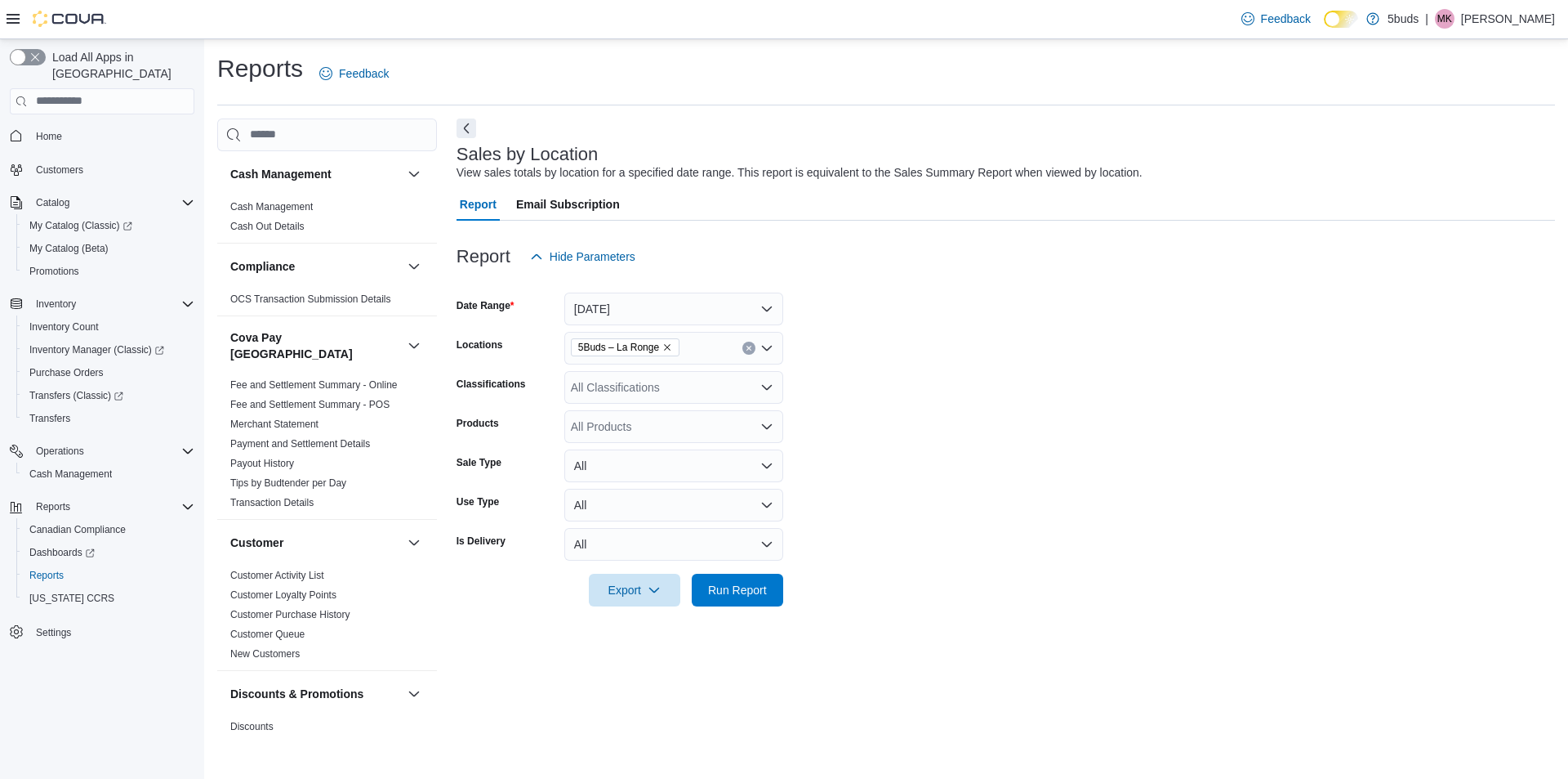
click at [614, 394] on div "All Classifications" at bounding box center [674, 387] width 219 height 33
click at [627, 465] on span "DRIED CANNABIS" at bounding box center [656, 463] width 98 height 17
click at [1347, 609] on div at bounding box center [1006, 616] width 1099 height 20
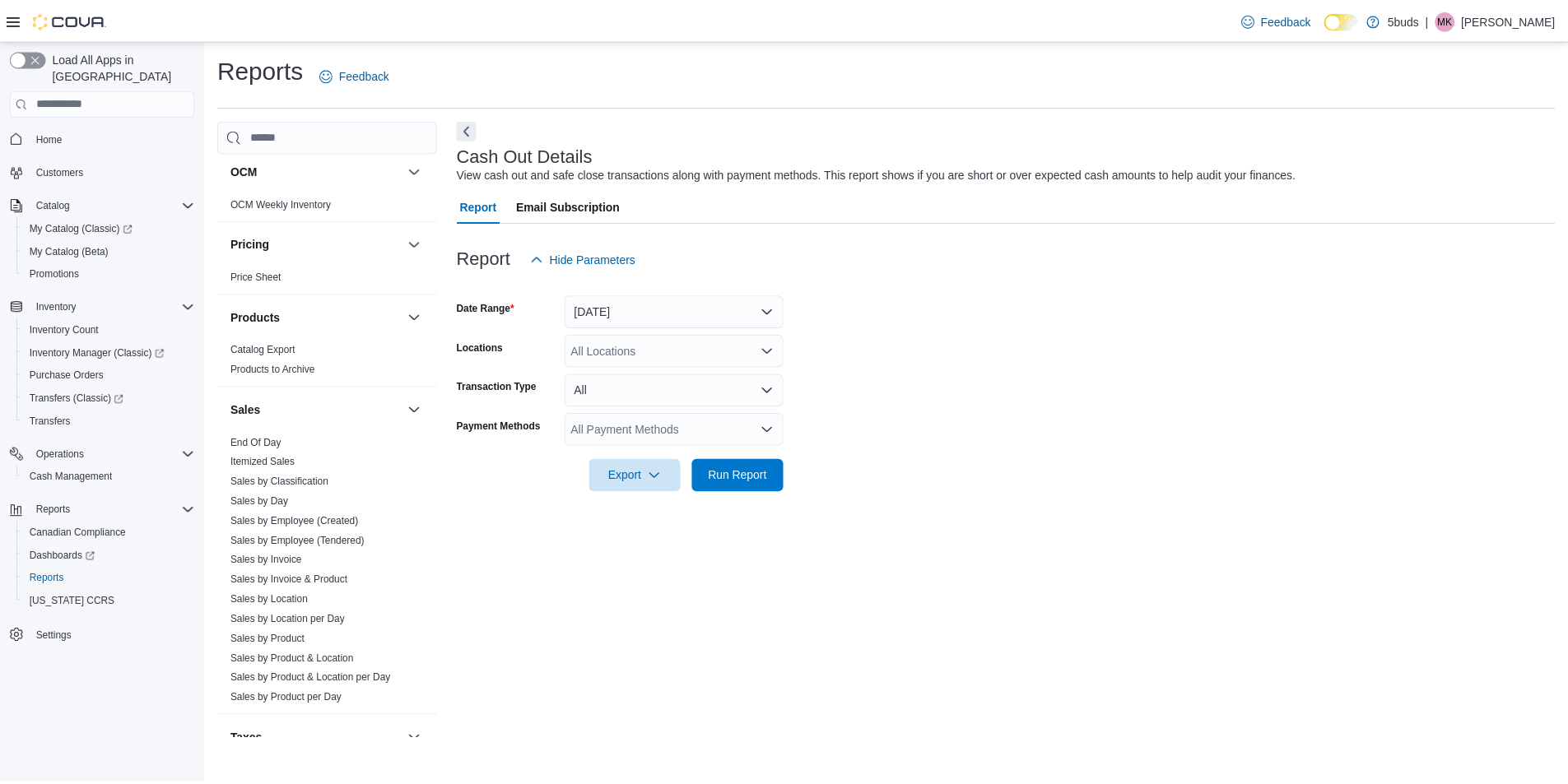
scroll to position [1189, 0]
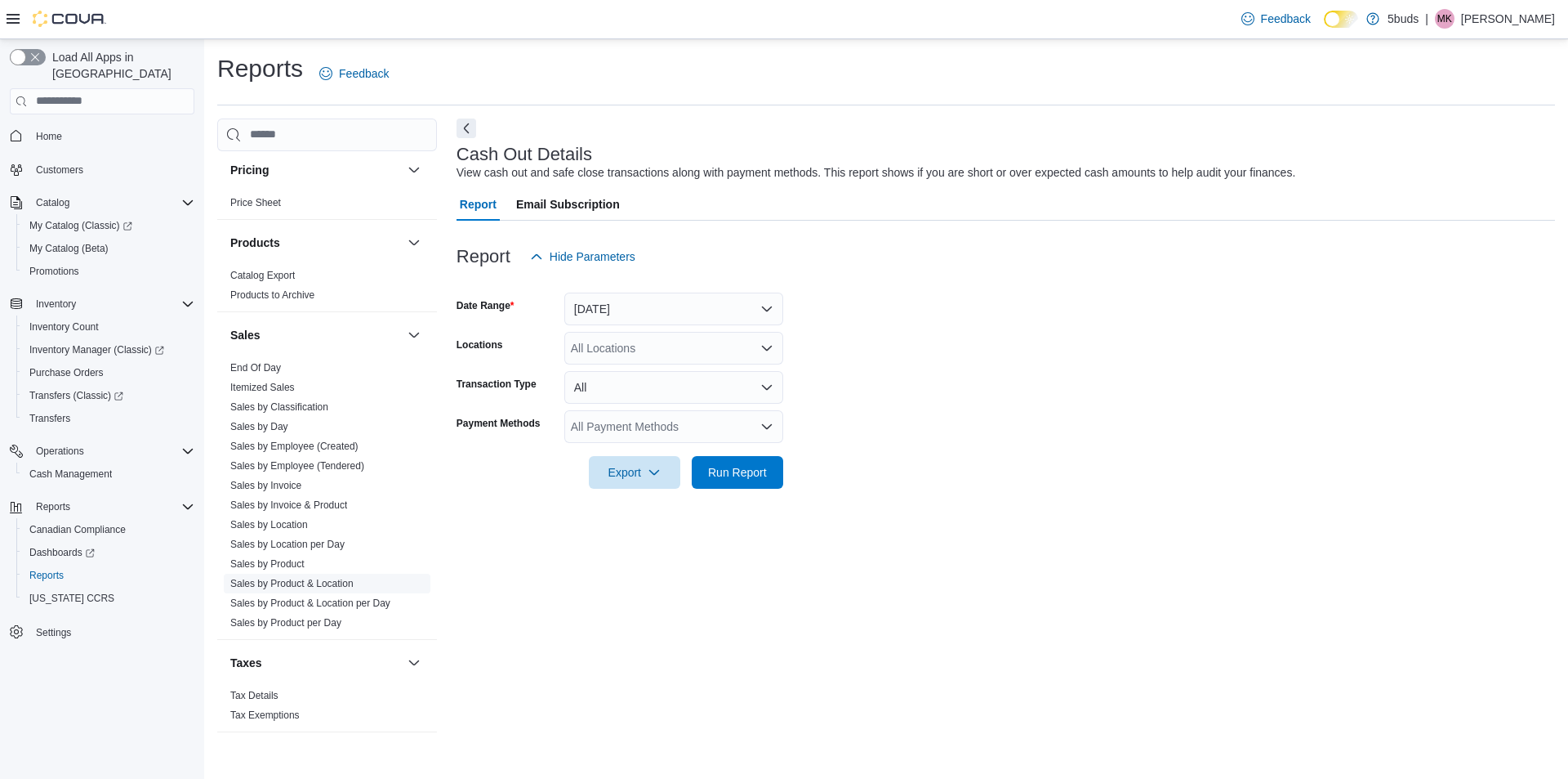
click at [294, 578] on link "Sales by Product & Location" at bounding box center [292, 584] width 123 height 12
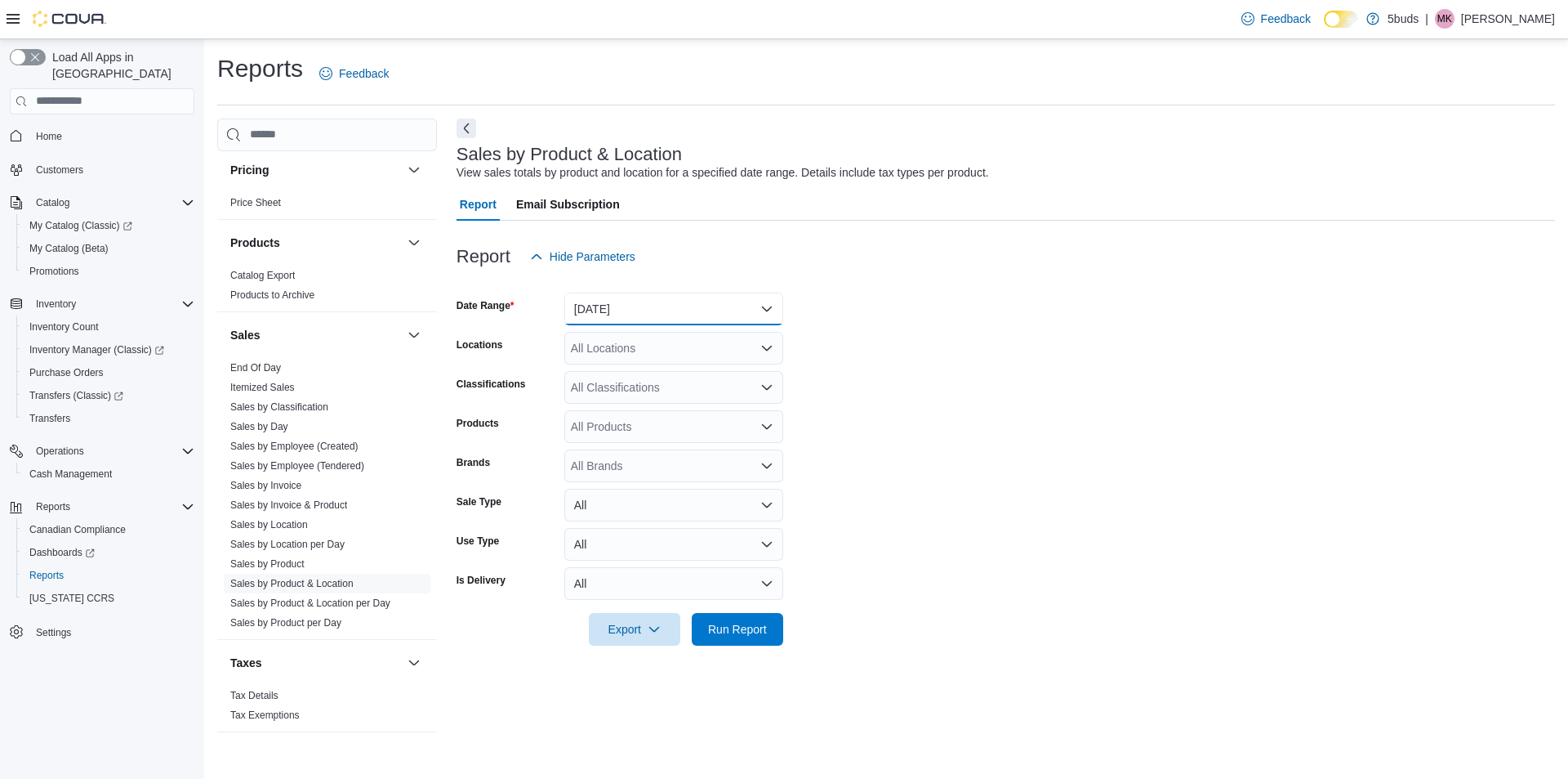
click at [632, 315] on button "[DATE]" at bounding box center [674, 309] width 219 height 33
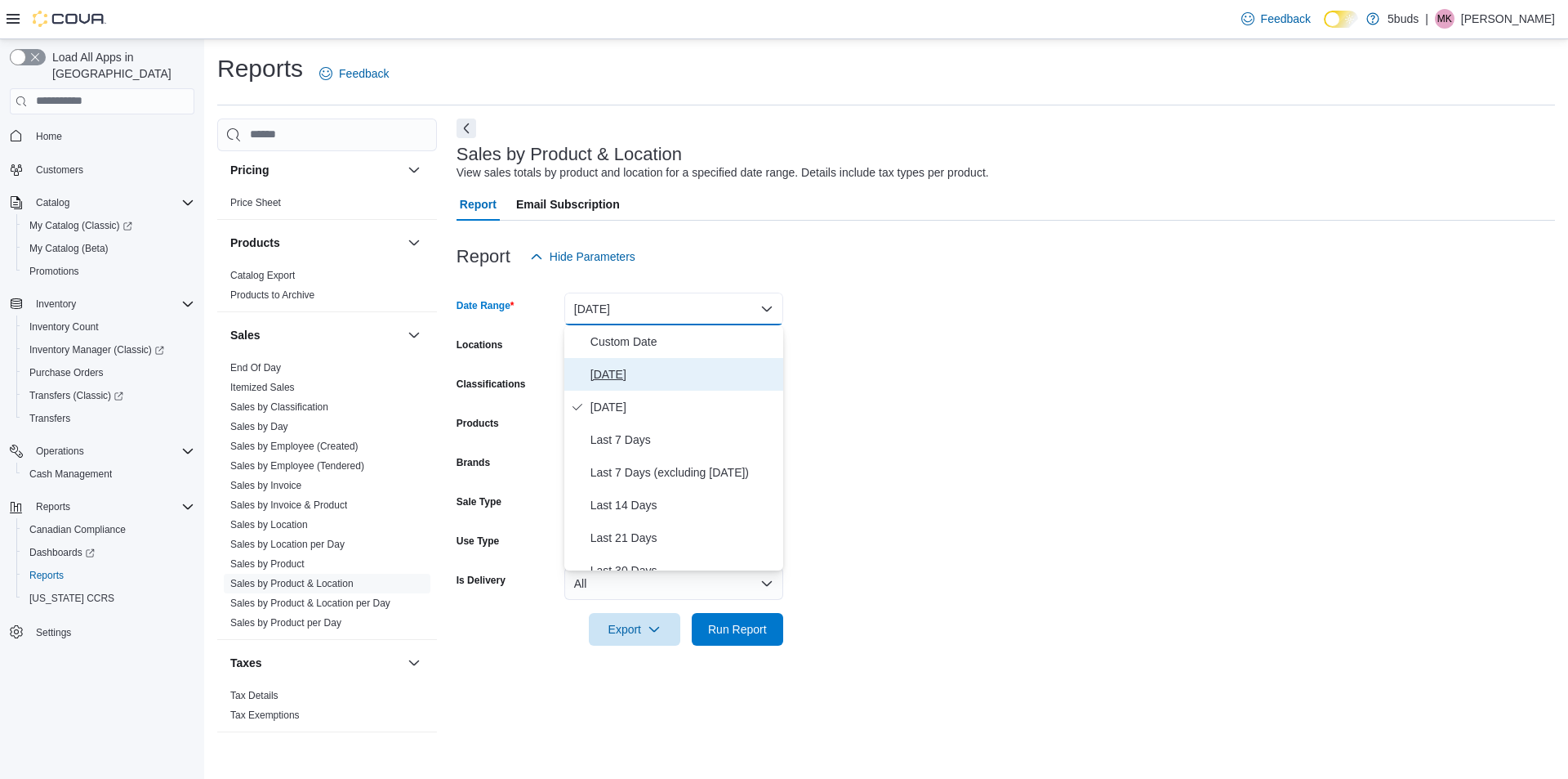
click at [644, 379] on span "[DATE]" at bounding box center [683, 374] width 186 height 20
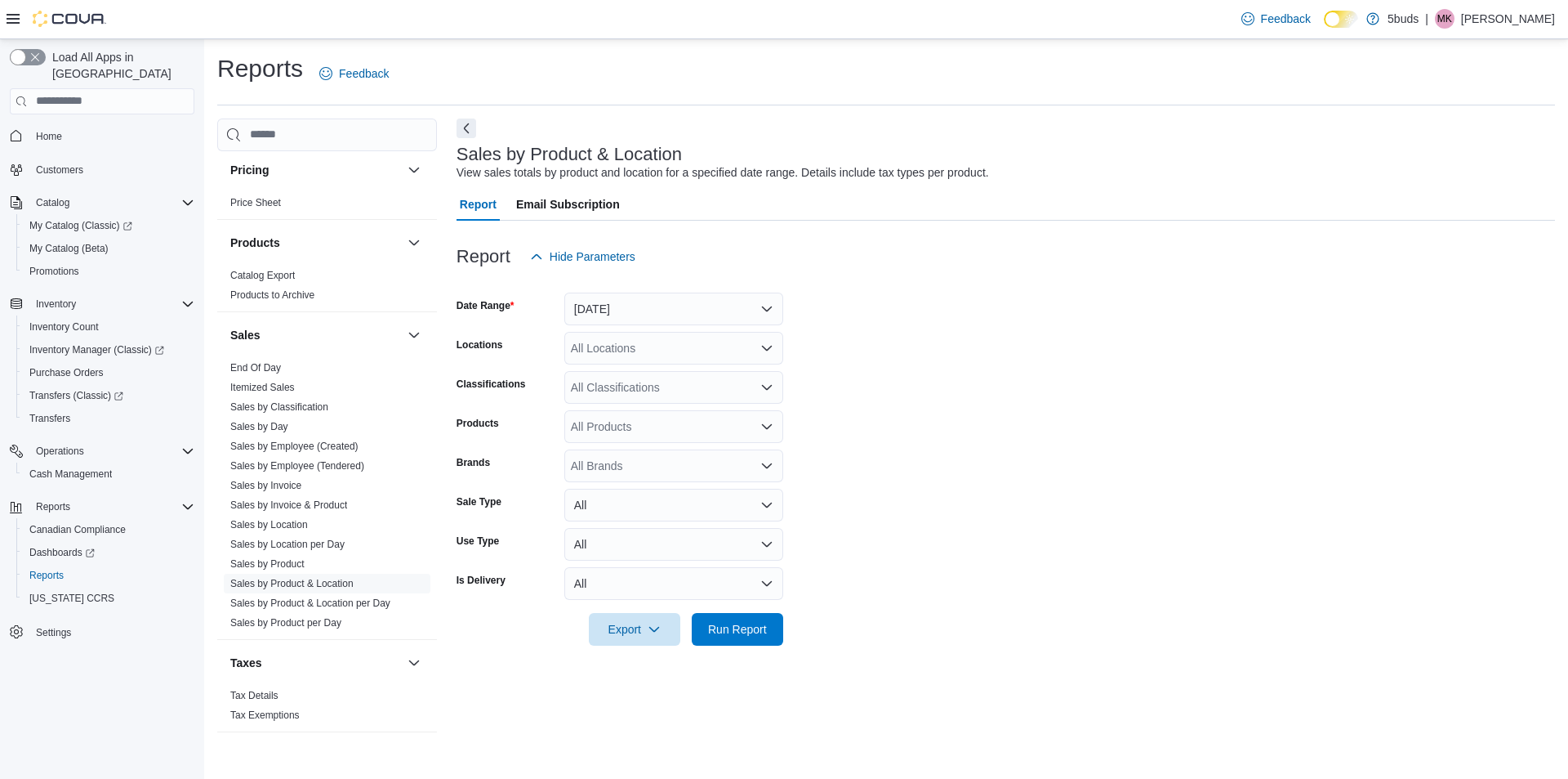
drag, startPoint x: 996, startPoint y: 438, endPoint x: 785, endPoint y: 380, distance: 218.8
click at [989, 435] on form "Date Range Today Locations All Locations Classifications All Classifications Pr…" at bounding box center [1006, 459] width 1099 height 373
click at [669, 349] on div "All Locations" at bounding box center [674, 348] width 219 height 33
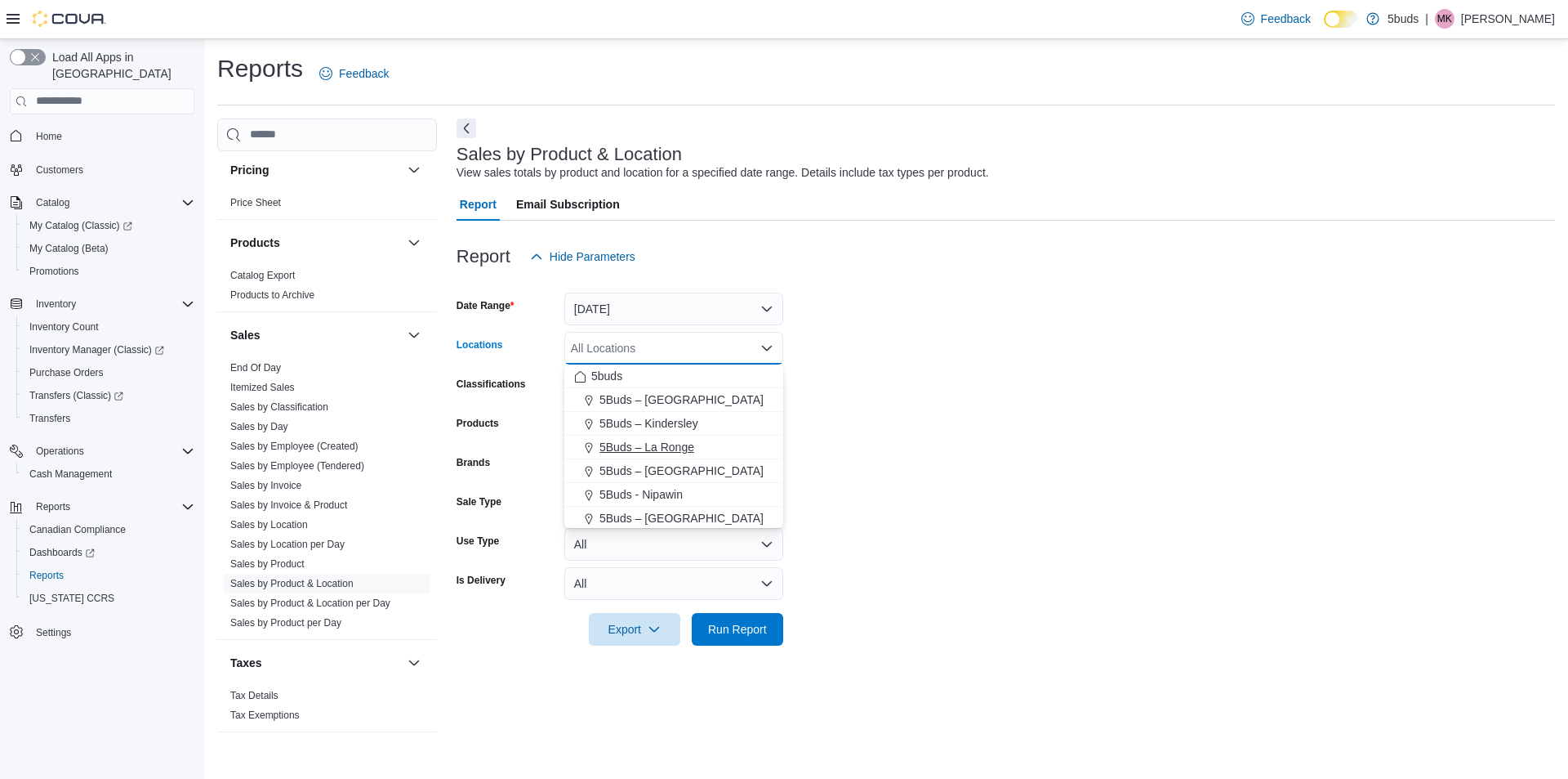
click at [659, 450] on span "5Buds – La Ronge" at bounding box center [647, 447] width 95 height 17
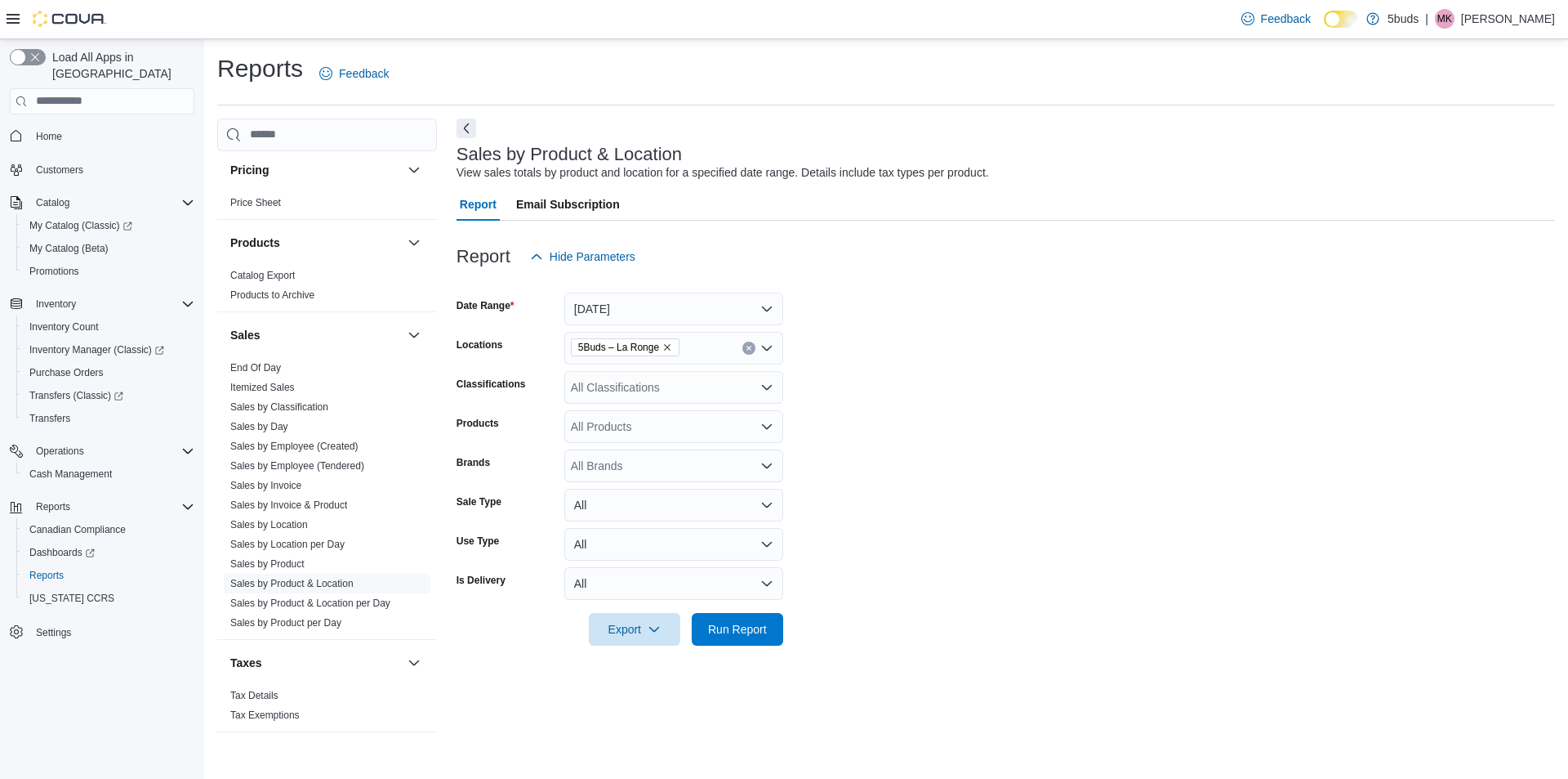
drag, startPoint x: 1068, startPoint y: 471, endPoint x: 695, endPoint y: 394, distance: 380.9
click at [1044, 470] on form "Date Range Today Locations 5Buds – La Ronge Classifications All Classifications…" at bounding box center [1006, 459] width 1099 height 373
click at [673, 386] on div "All Classifications" at bounding box center [674, 387] width 219 height 33
click at [1042, 482] on form "Date Range Today Locations 5Buds – La Ronge Classifications All Classifications…" at bounding box center [1006, 459] width 1099 height 373
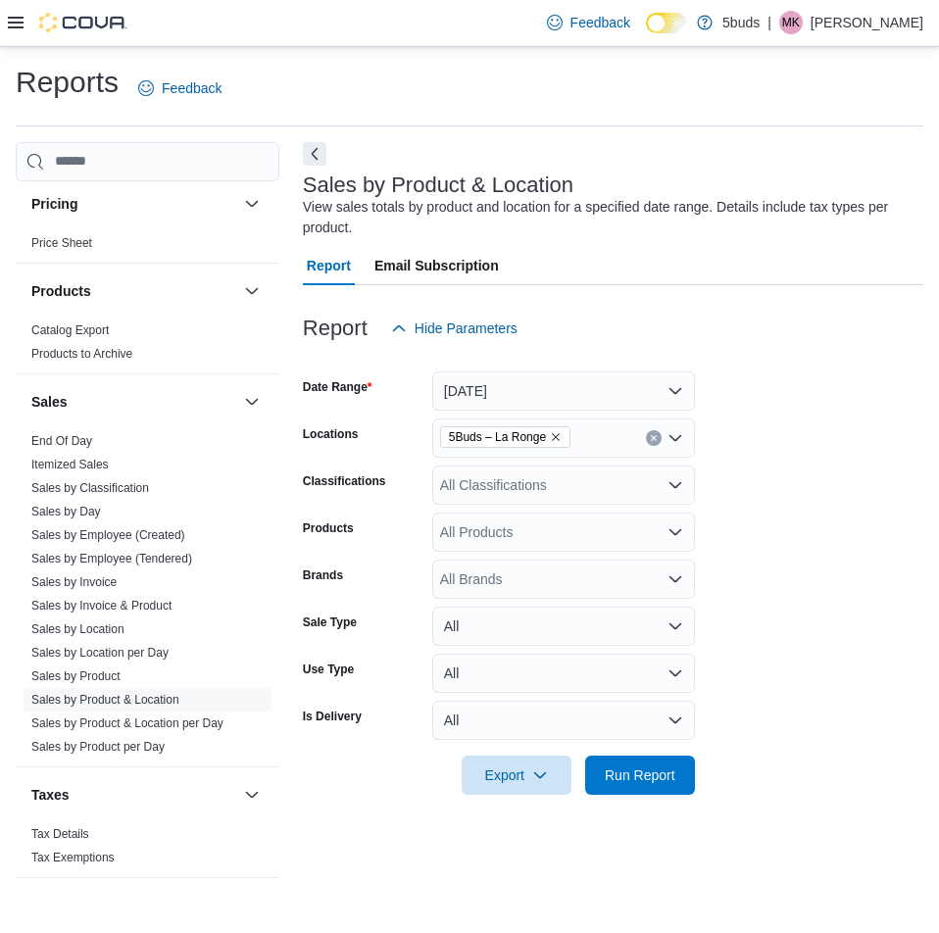
click at [499, 524] on div "All Products" at bounding box center [563, 531] width 263 height 39
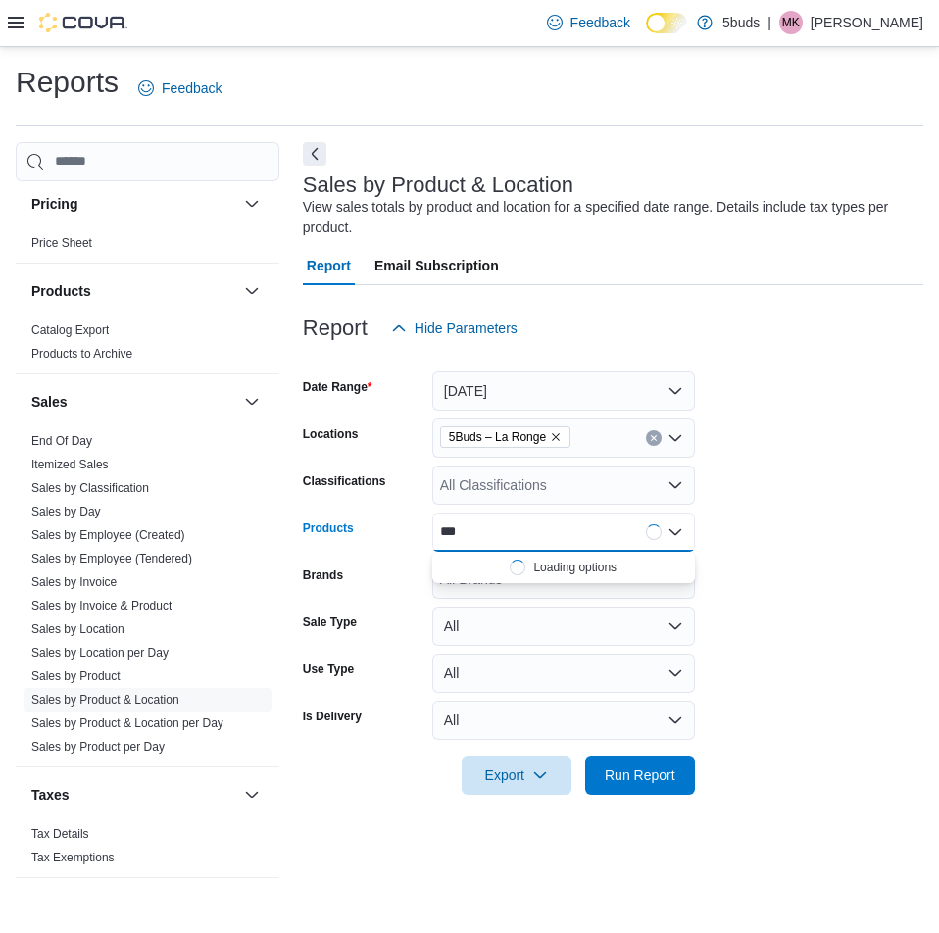
type input "****"
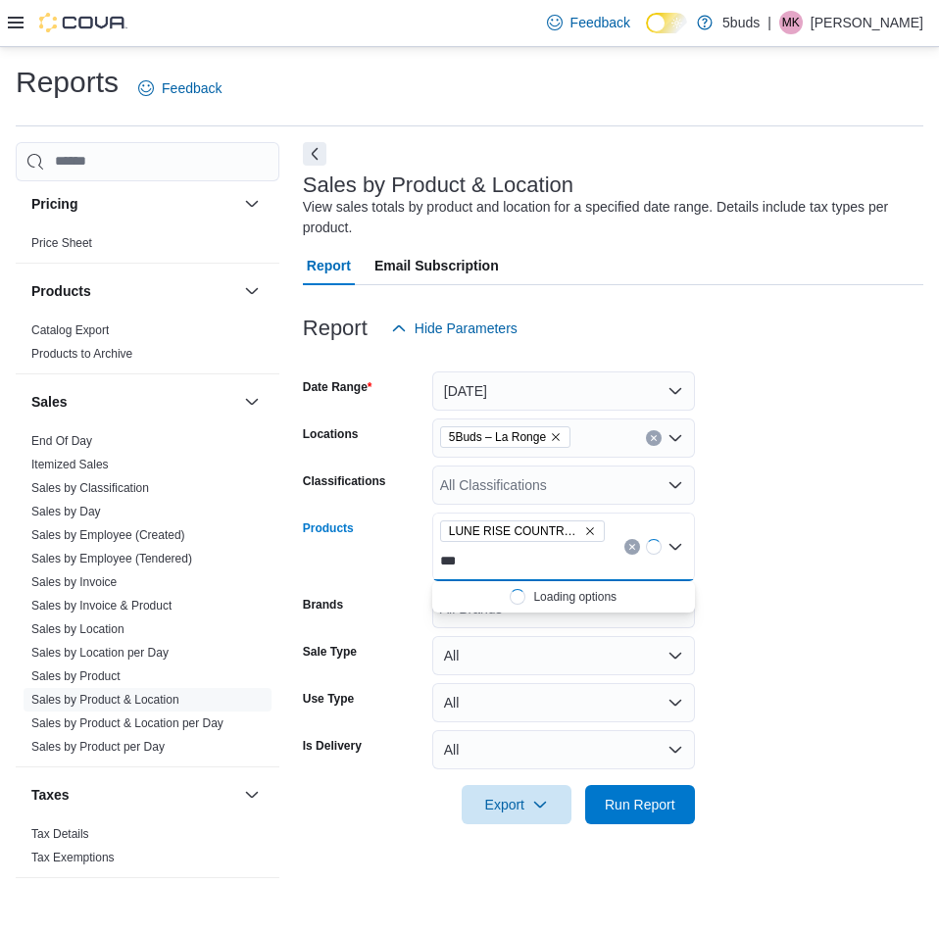
type input "****"
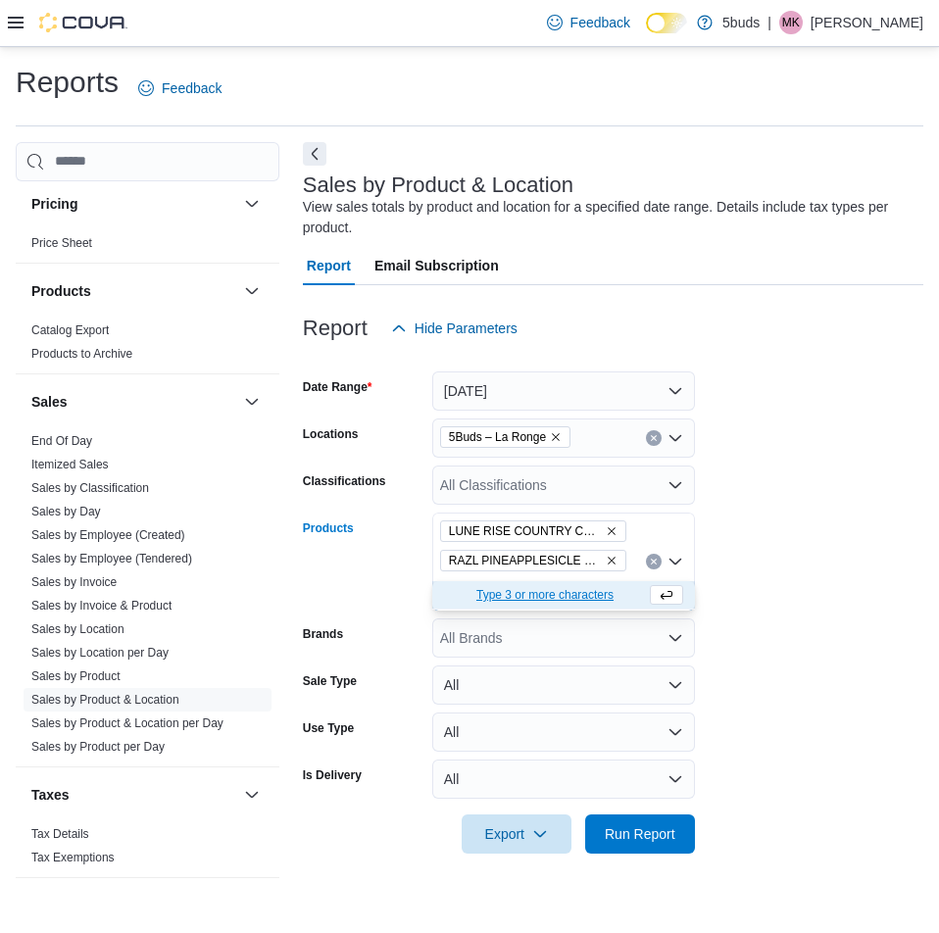
type input "****"
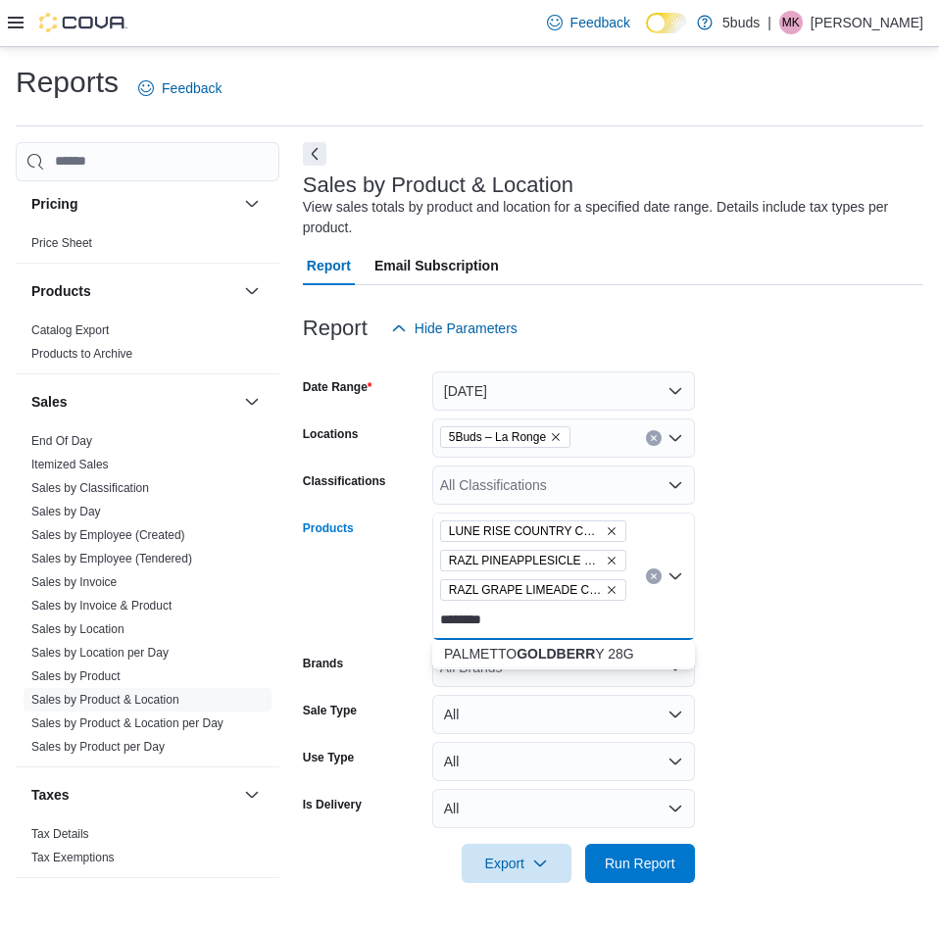
type input "*********"
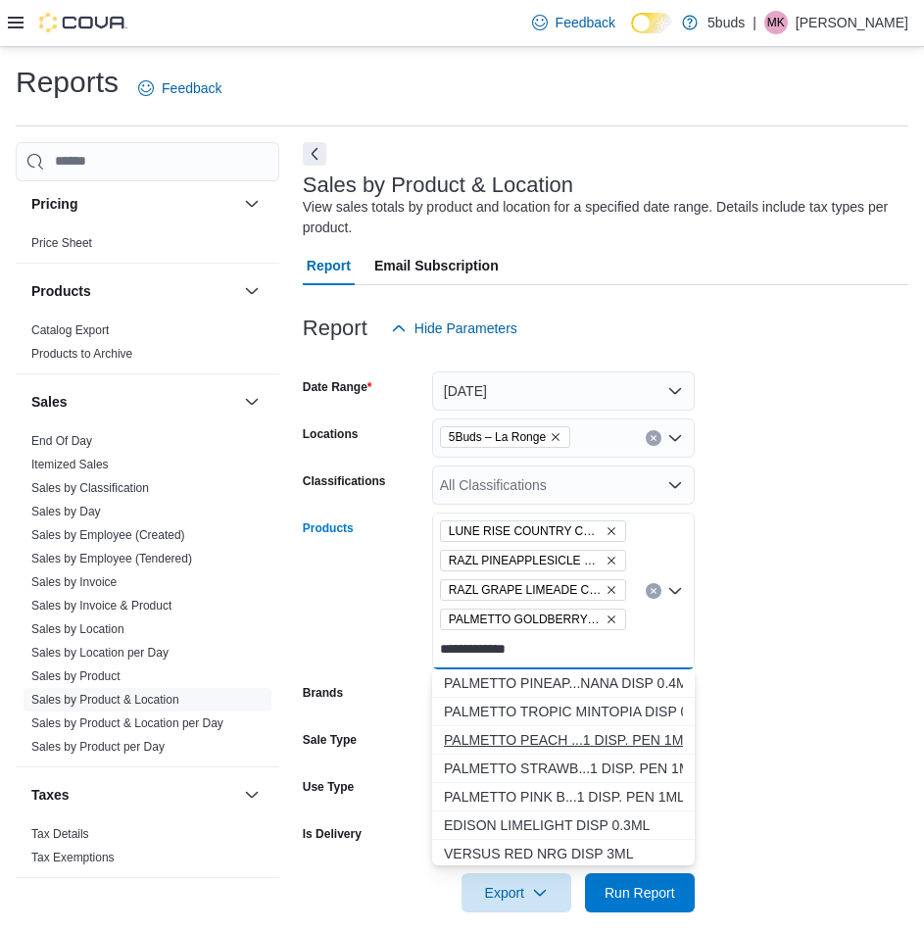
type input "**********"
click at [566, 745] on div "PALMETTO PEACH ...1 DISP. PEN 1ML" at bounding box center [563, 740] width 239 height 20
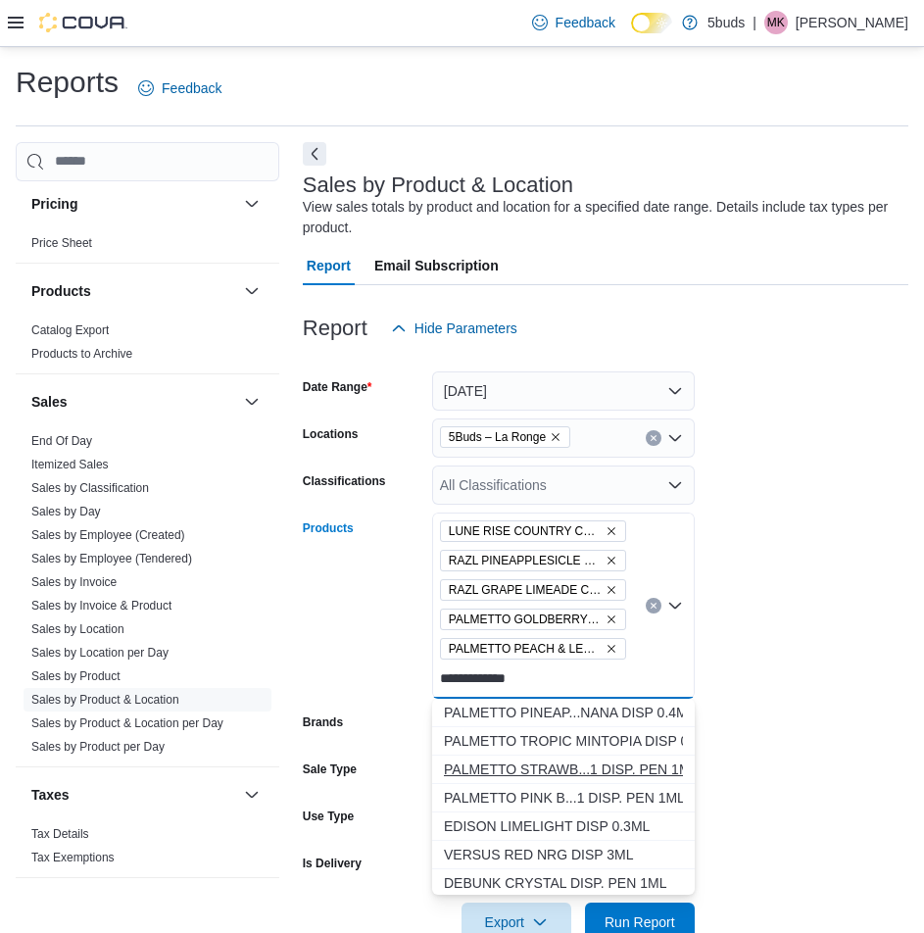
type input "**********"
click at [574, 767] on div "PALMETTO STRAWB...1 DISP. PEN 1ML" at bounding box center [563, 769] width 239 height 20
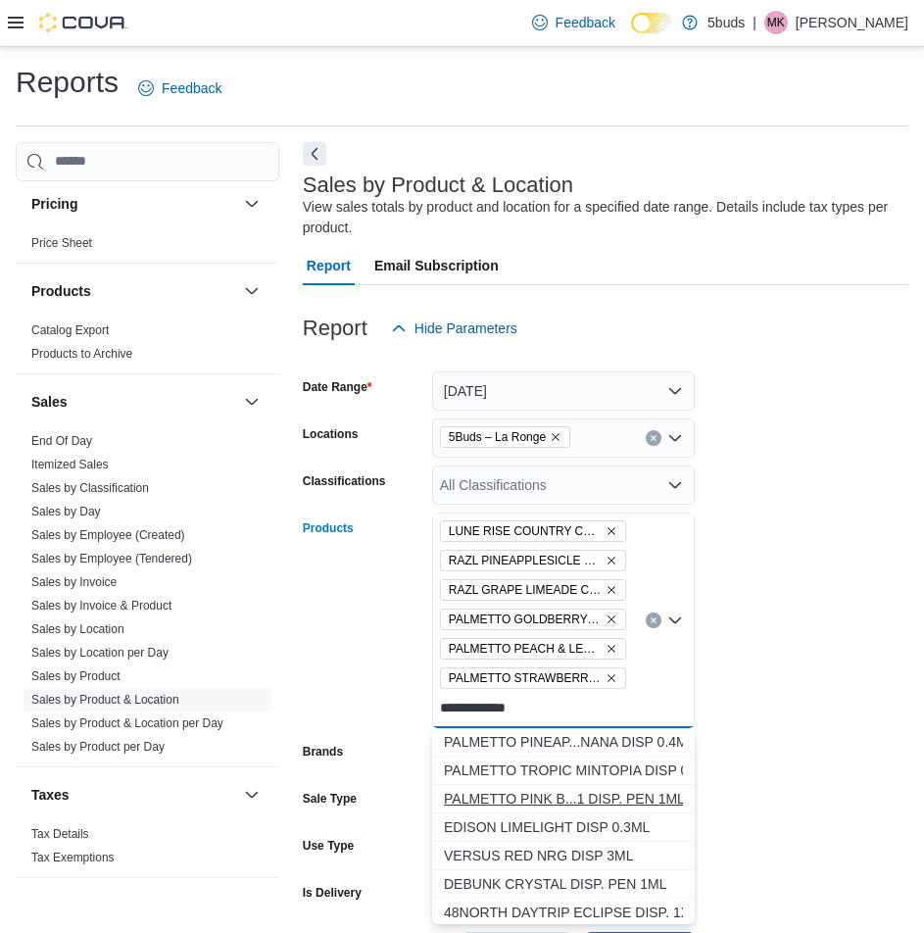
type input "**********"
click at [642, 798] on div "PALMETTO PINK B...1 DISP. PEN 1ML" at bounding box center [563, 799] width 239 height 20
